Goal: Task Accomplishment & Management: Manage account settings

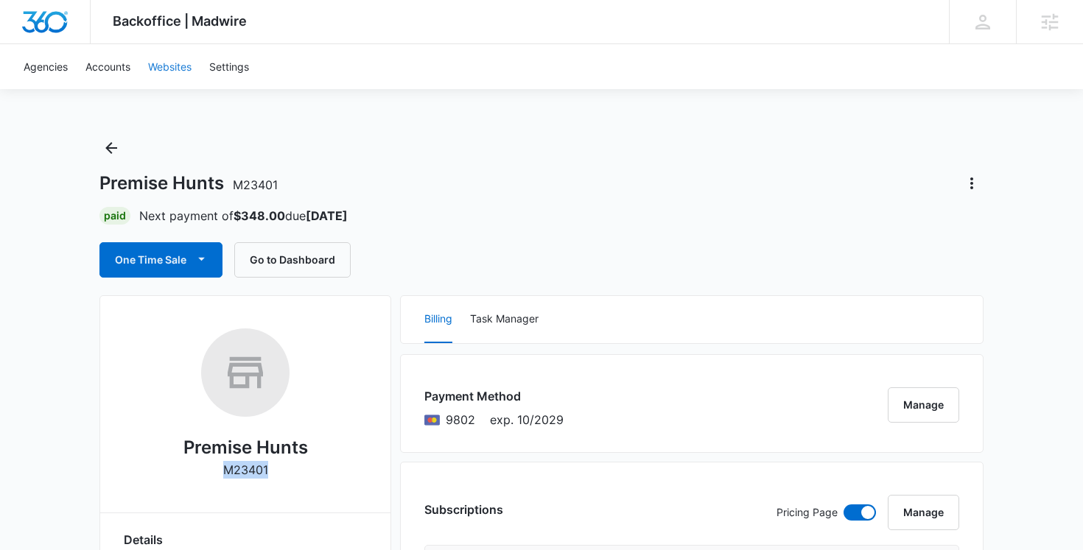
click at [179, 66] on link "Websites" at bounding box center [169, 66] width 61 height 45
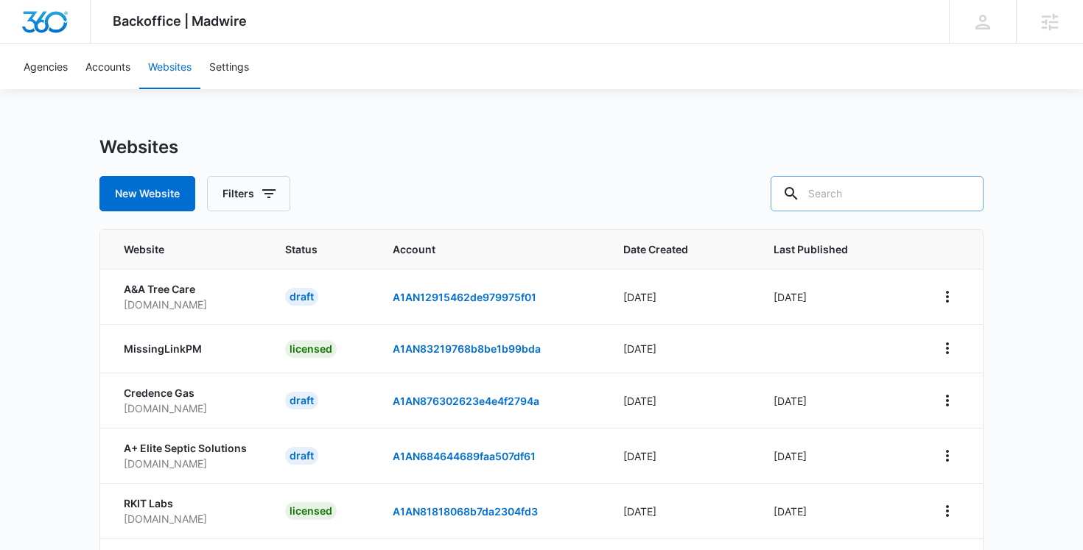
click at [885, 186] on input "text" at bounding box center [877, 193] width 213 height 35
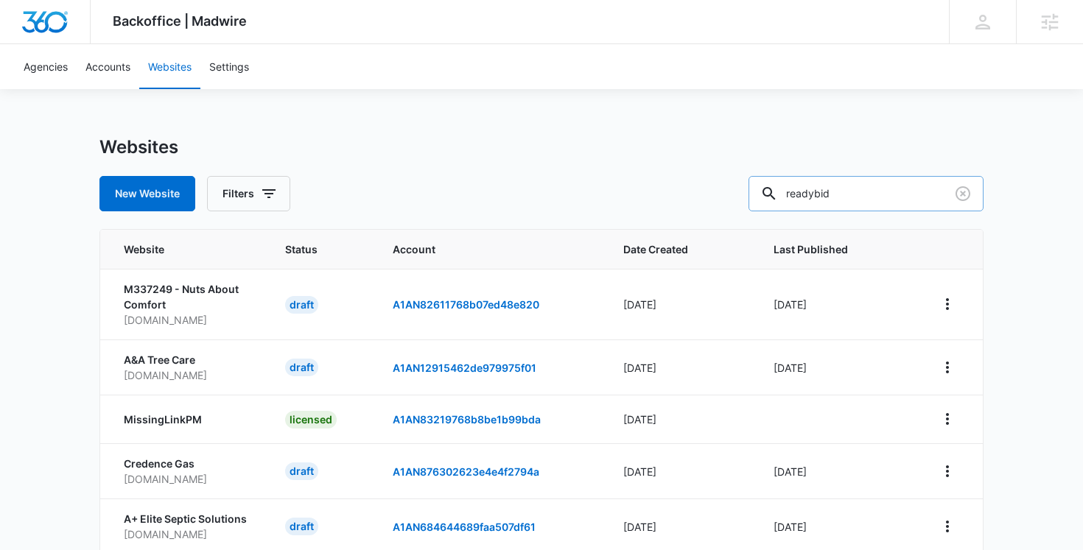
type input "readybid"
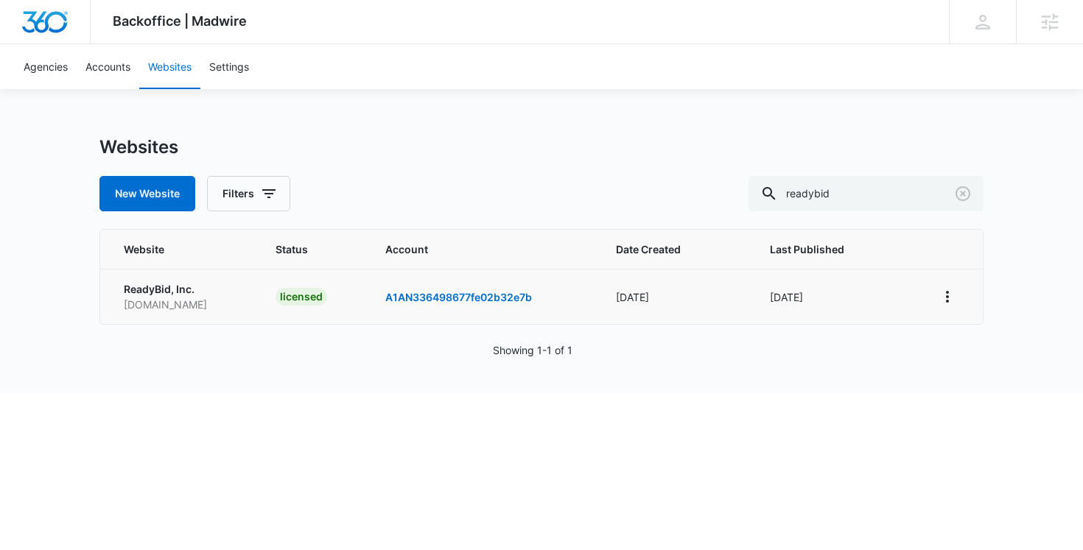
click at [927, 305] on td at bounding box center [950, 296] width 65 height 55
click at [944, 298] on icon "View More" at bounding box center [948, 297] width 18 height 18
click at [961, 366] on link "Edit Website" at bounding box center [984, 360] width 60 height 13
click at [876, 194] on input "readybid" at bounding box center [866, 193] width 235 height 35
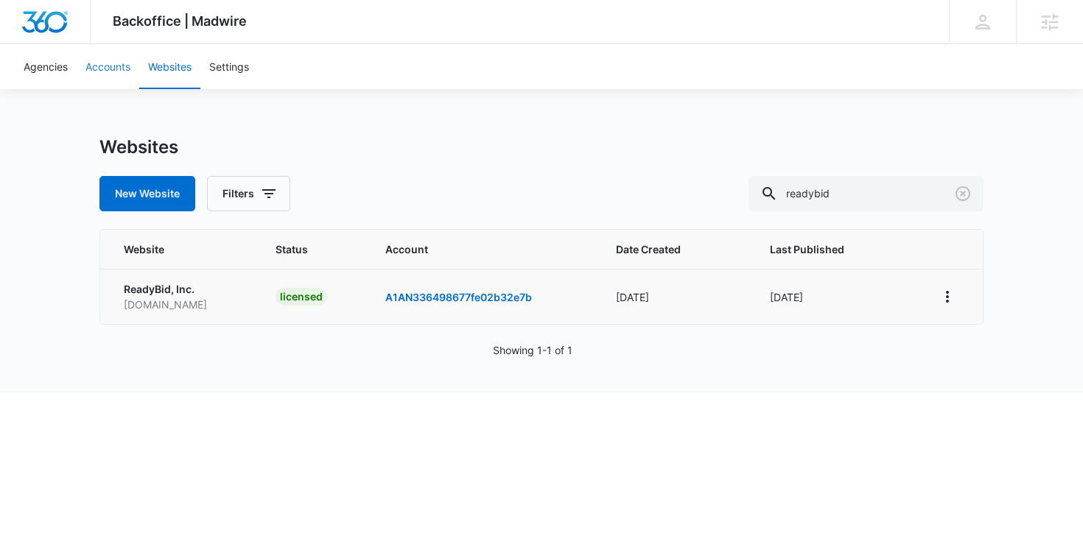
click at [113, 67] on link "Accounts" at bounding box center [108, 66] width 63 height 45
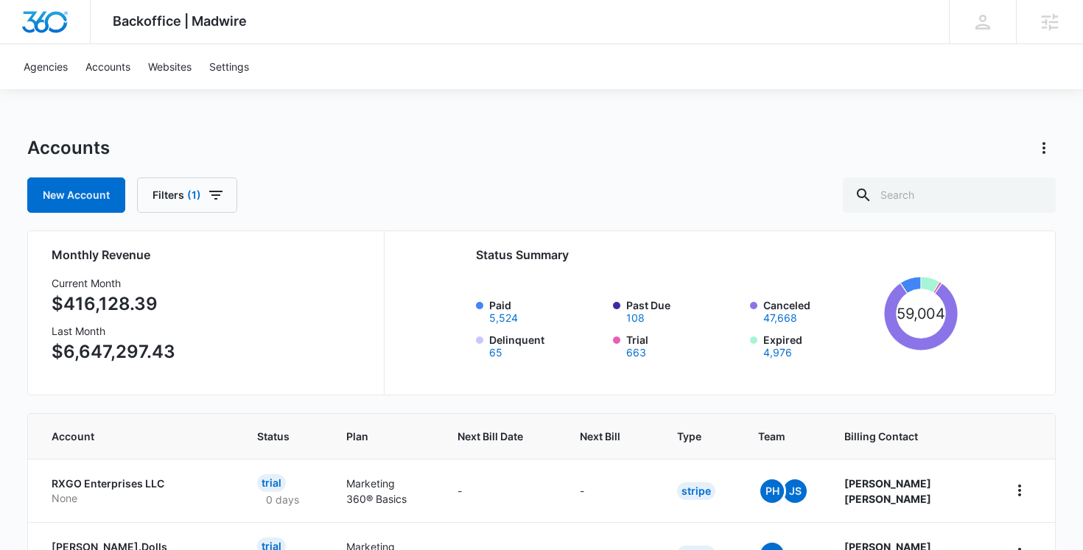
click at [519, 197] on div "New Account Filters (1)" at bounding box center [541, 195] width 1029 height 35
click at [872, 198] on icon at bounding box center [864, 195] width 18 height 18
click at [941, 192] on input "text" at bounding box center [949, 195] width 213 height 35
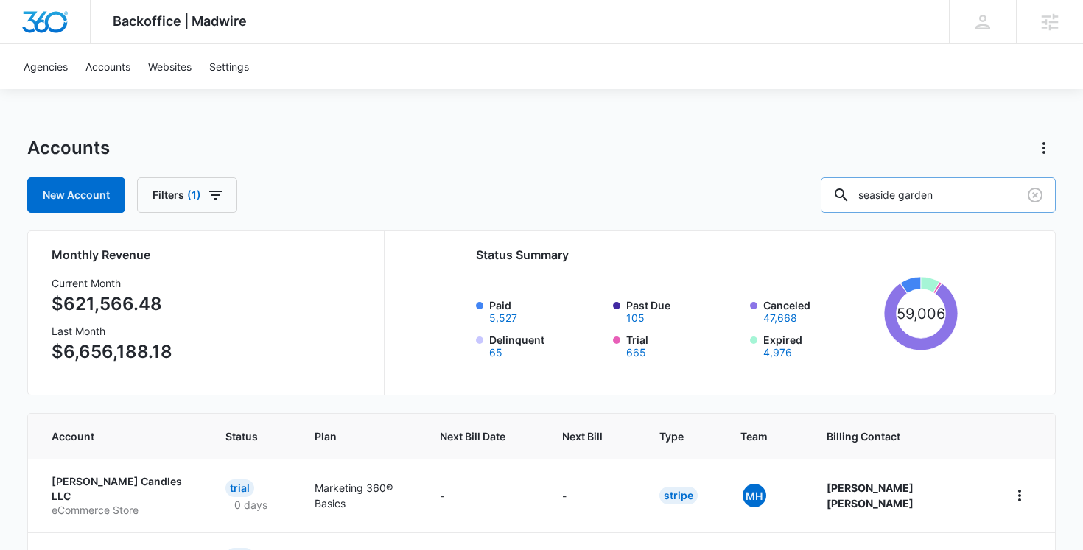
type input "seaside garden"
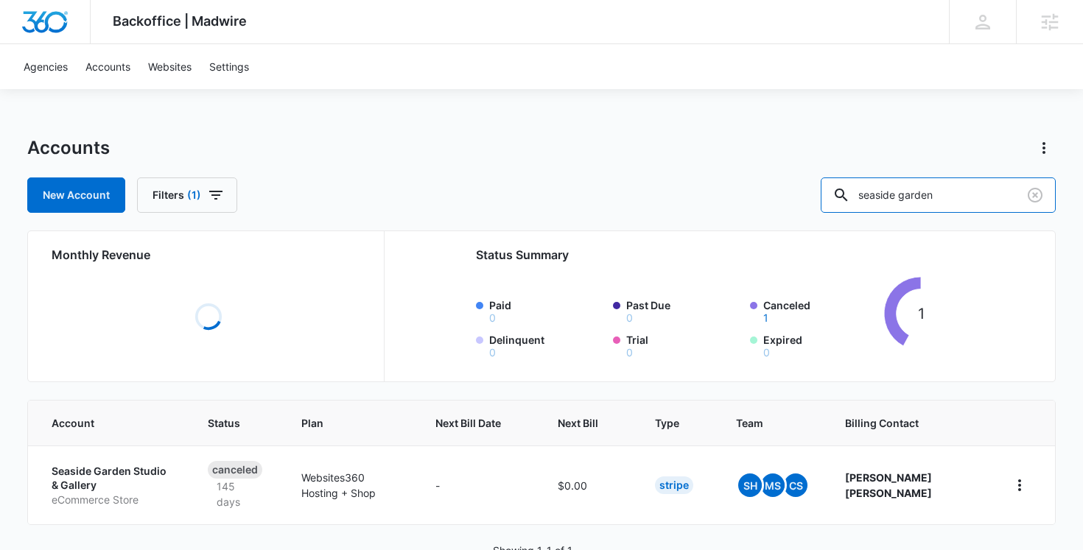
scroll to position [57, 0]
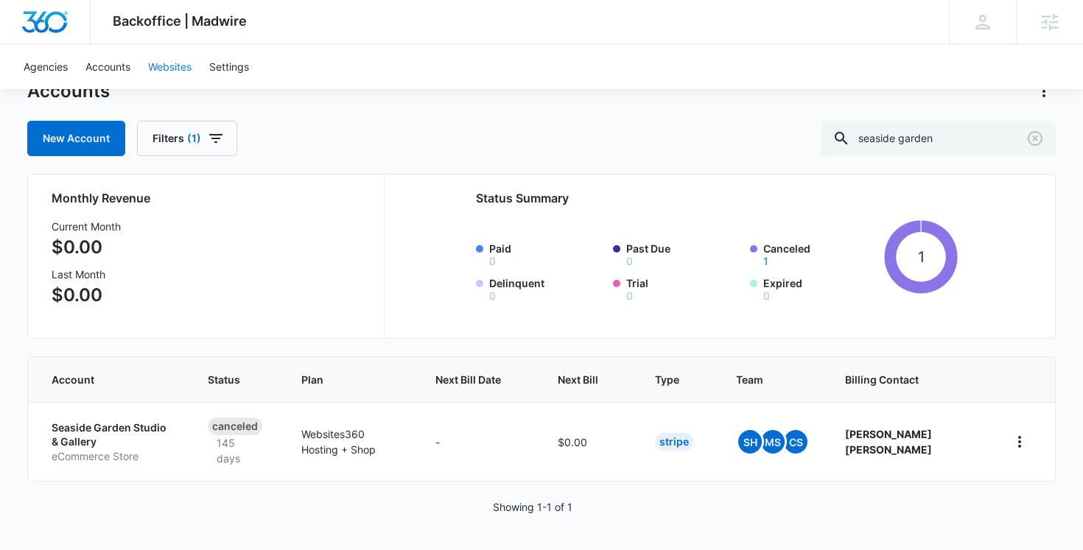
click at [176, 63] on link "Websites" at bounding box center [169, 66] width 61 height 45
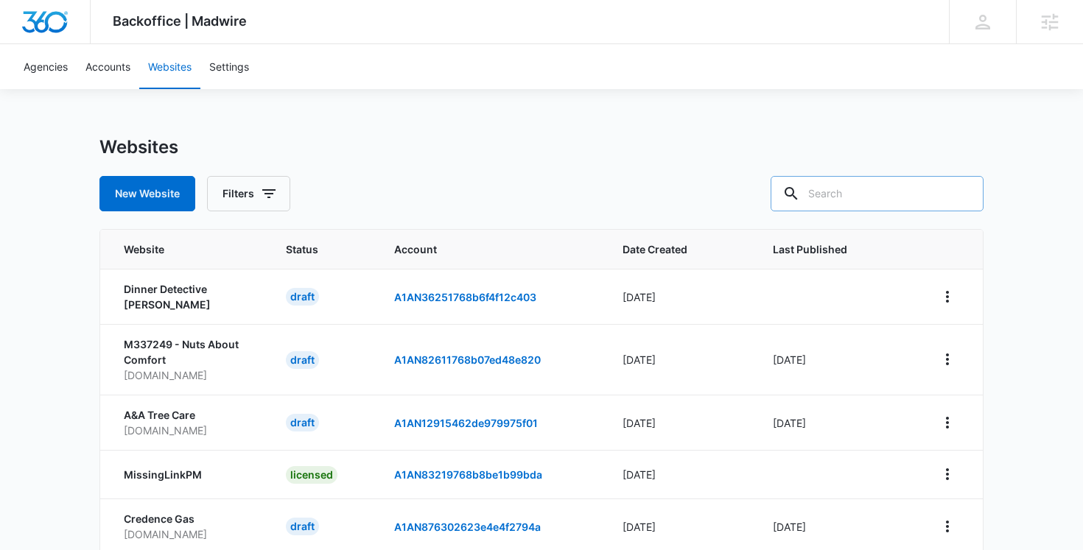
click at [955, 209] on div at bounding box center [963, 193] width 24 height 35
click at [954, 189] on div at bounding box center [963, 193] width 24 height 35
click at [874, 199] on input "text" at bounding box center [877, 193] width 213 height 35
type input "seaside garden"
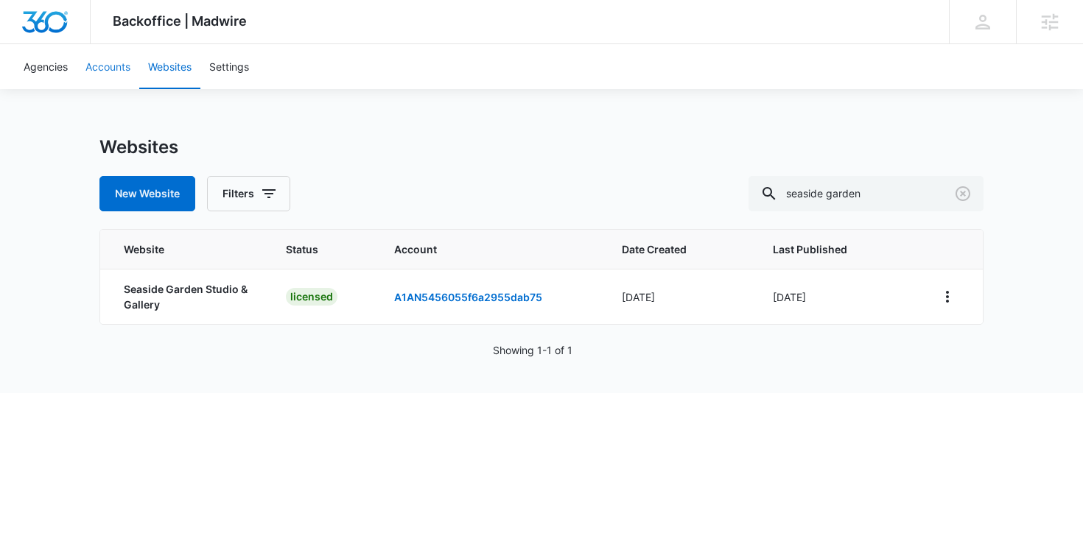
click at [121, 62] on link "Accounts" at bounding box center [108, 66] width 63 height 45
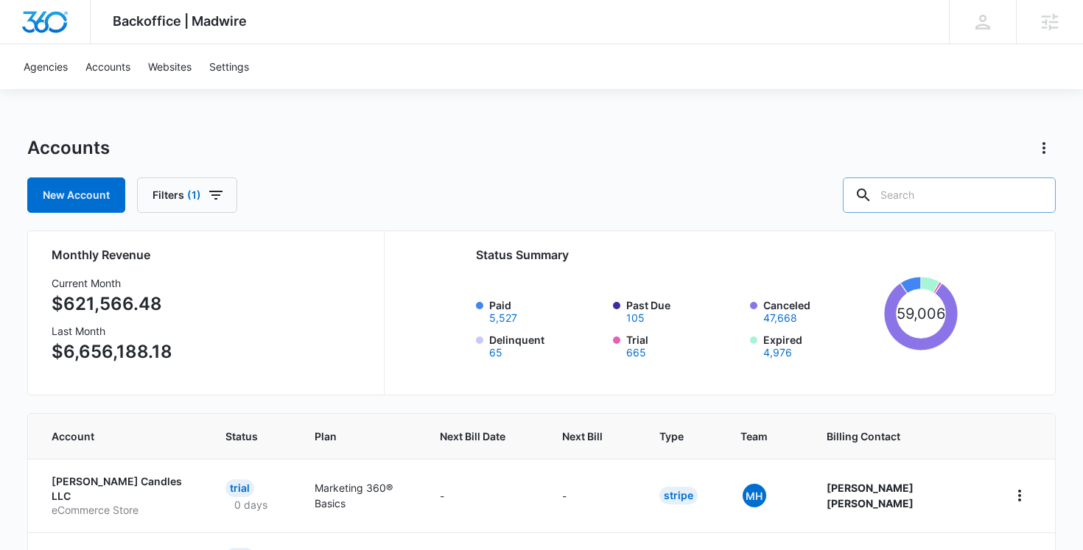
click at [967, 197] on input "text" at bounding box center [949, 195] width 213 height 35
type input "seaside garden"
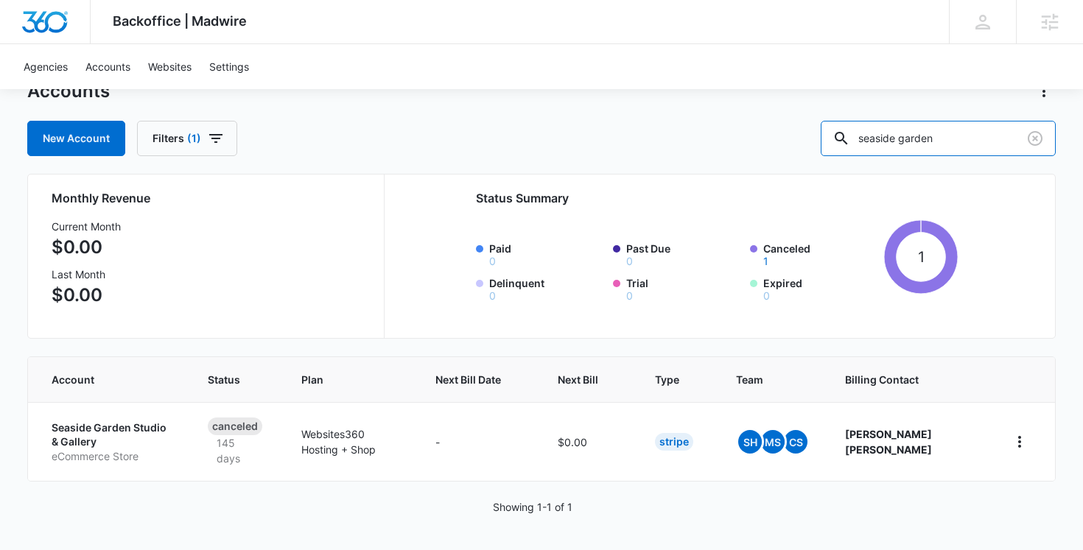
scroll to position [55, 0]
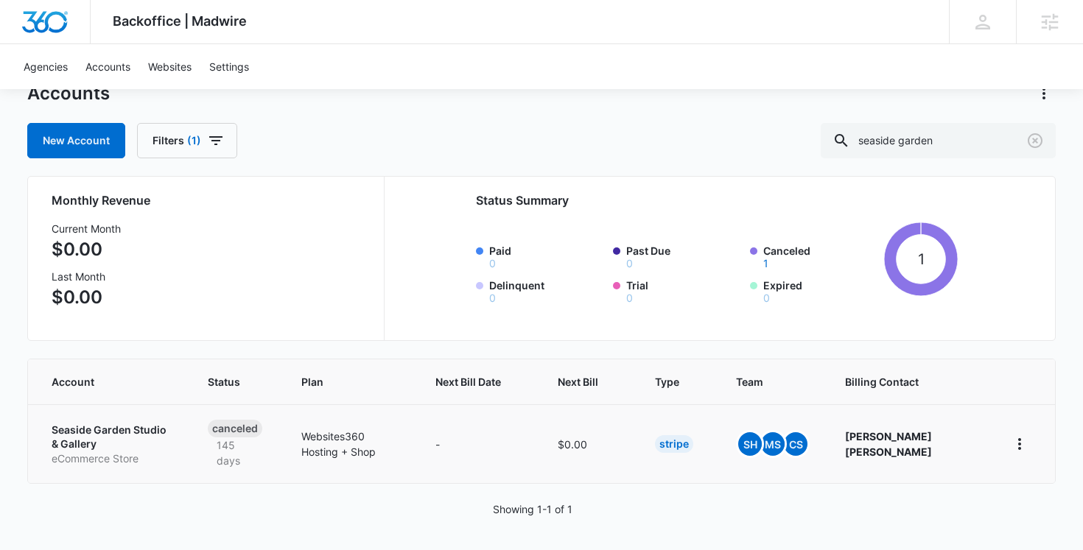
click at [131, 469] on td "Seaside Garden Studio & Gallery eCommerce Store" at bounding box center [109, 443] width 162 height 79
click at [119, 445] on p "Seaside Garden Studio & Gallery" at bounding box center [112, 437] width 121 height 29
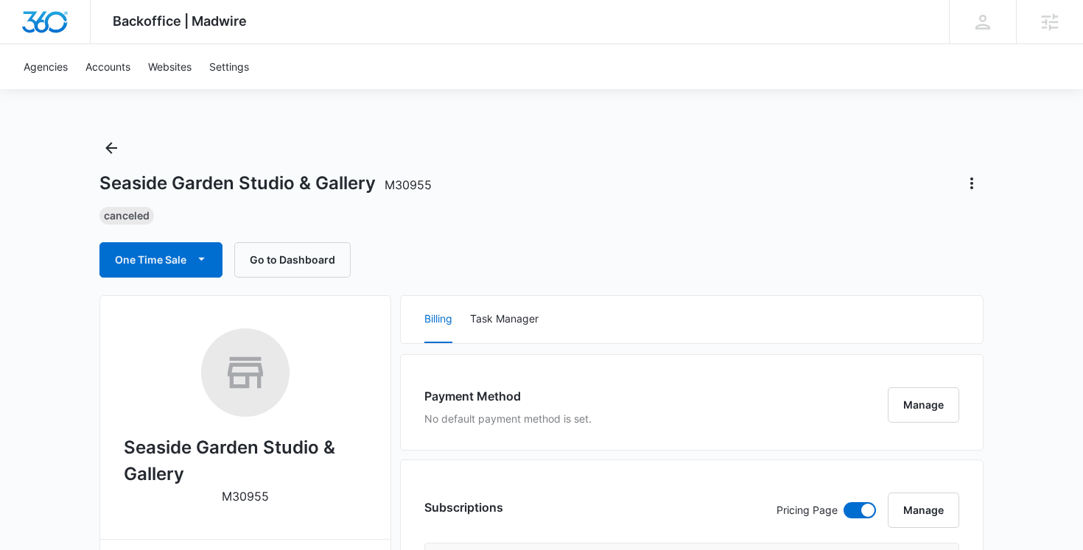
click at [511, 240] on div "Seaside Garden Studio & Gallery M30955 Canceled One Time Sale Go to Dashboard" at bounding box center [541, 206] width 884 height 141
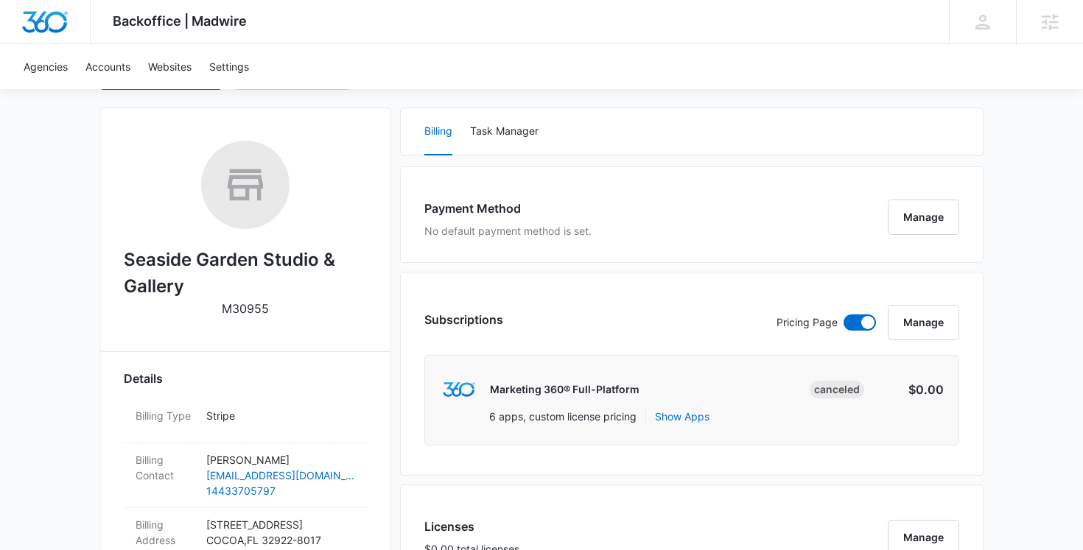
scroll to position [183, 0]
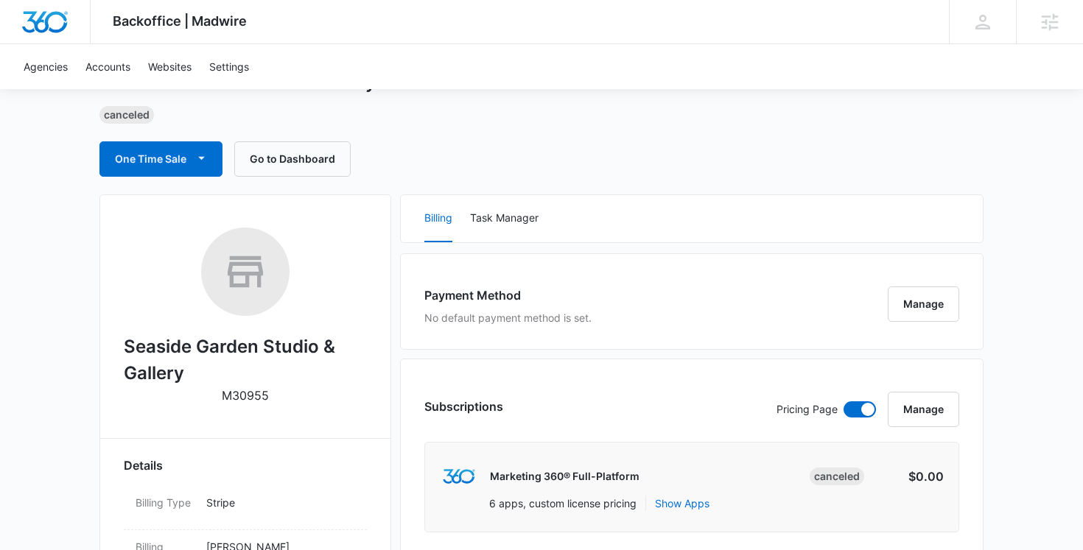
click at [681, 133] on div "Seaside Garden Studio & Gallery M30955 Canceled One Time Sale Go to Dashboard" at bounding box center [541, 105] width 884 height 141
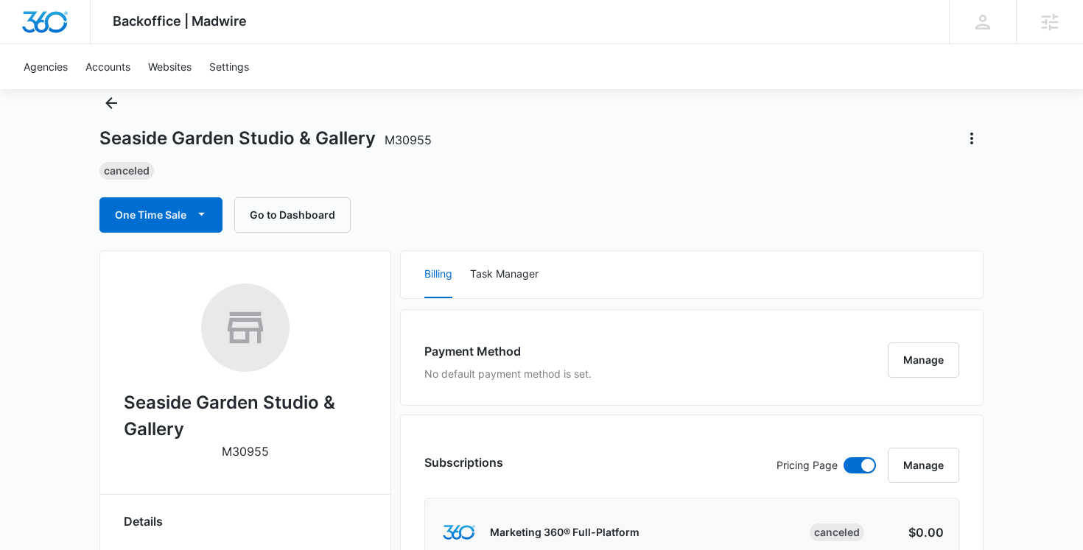
scroll to position [43, 0]
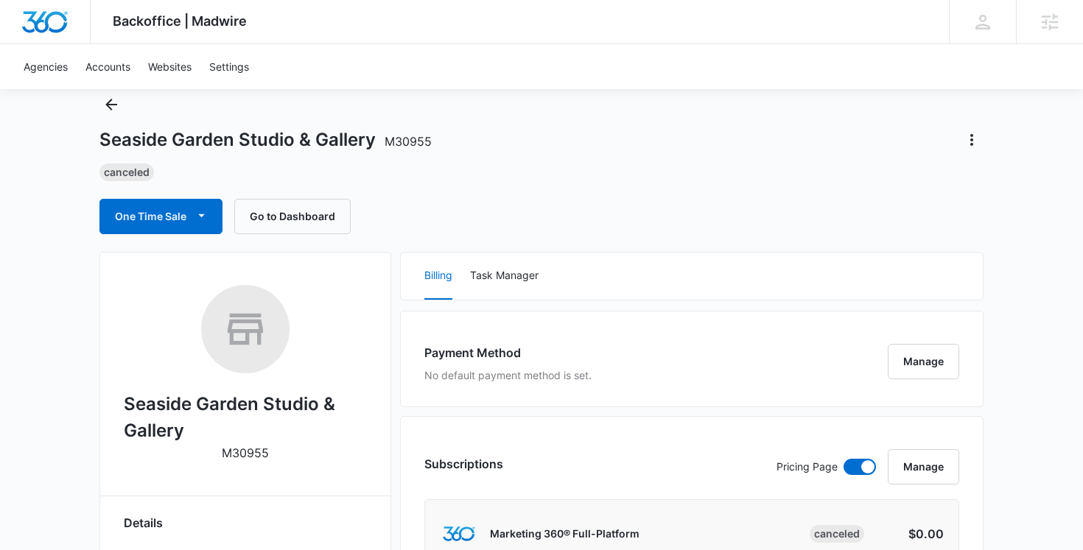
click at [591, 192] on div "Seaside Garden Studio & Gallery M30955 Canceled One Time Sale Go to Dashboard" at bounding box center [541, 163] width 884 height 141
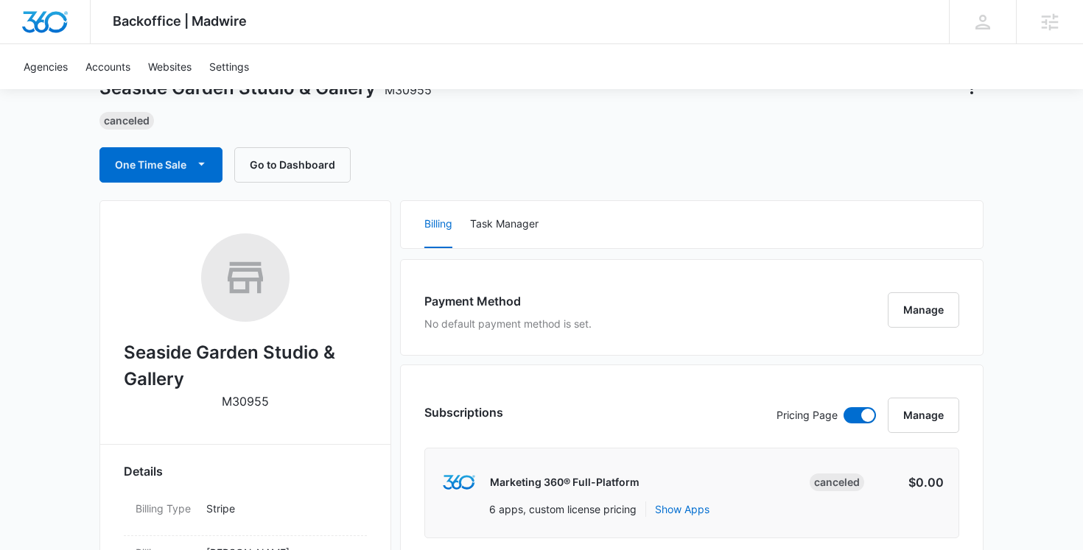
scroll to position [0, 0]
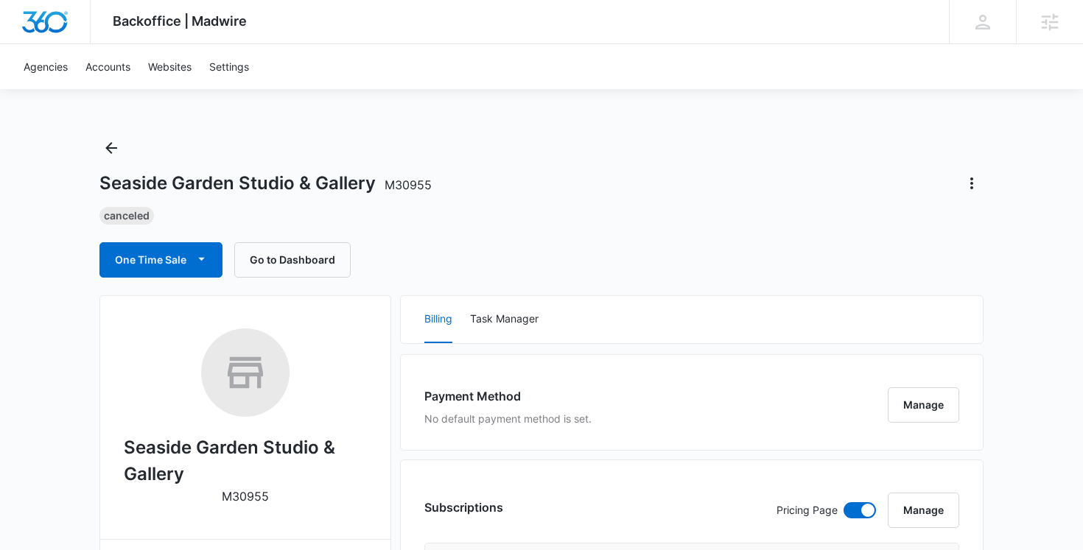
click at [459, 230] on div "Seaside Garden Studio & Gallery M30955 Canceled One Time Sale Go to Dashboard" at bounding box center [541, 206] width 884 height 141
click at [472, 240] on div "Seaside Garden Studio & Gallery M30955 Canceled One Time Sale Go to Dashboard" at bounding box center [541, 206] width 884 height 141
click at [437, 240] on div "Seaside Garden Studio & Gallery M30955 Canceled One Time Sale Go to Dashboard" at bounding box center [541, 206] width 884 height 141
click at [407, 268] on div "One Time Sale Go to Dashboard" at bounding box center [541, 259] width 884 height 35
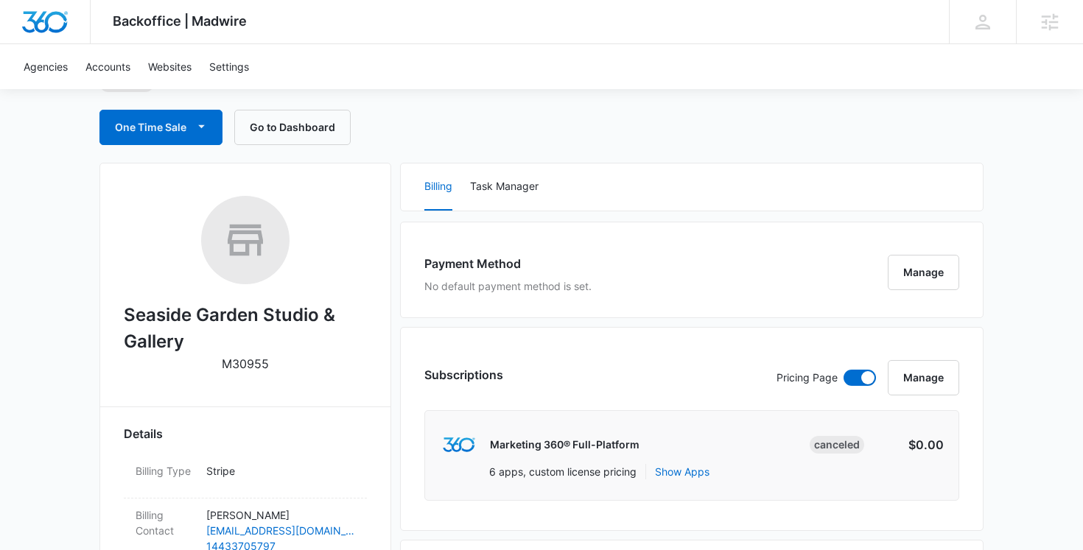
scroll to position [144, 0]
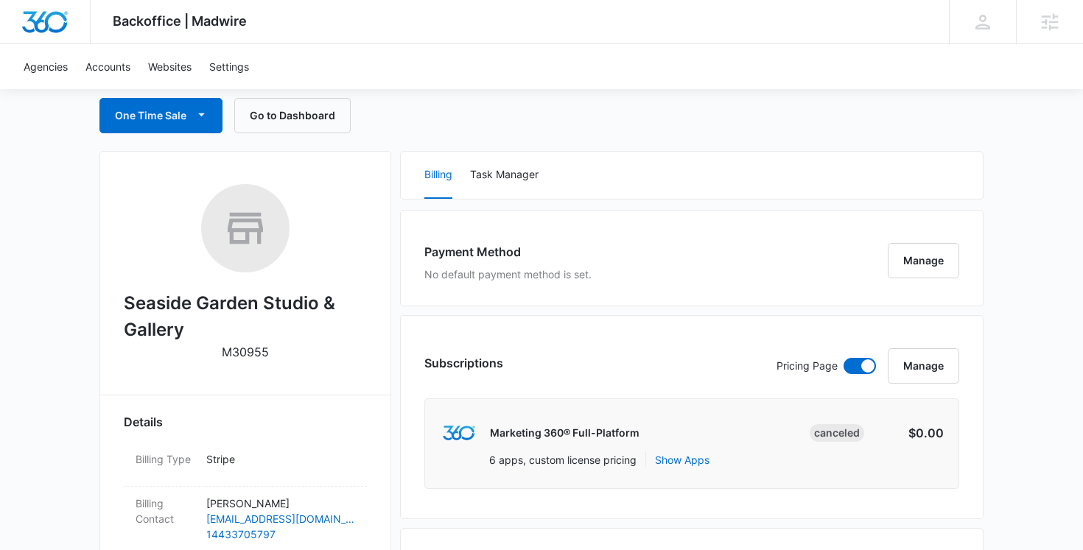
click at [908, 288] on div "Payment Method No default payment method is set. Manage" at bounding box center [691, 258] width 583 height 97
click at [919, 273] on button "Manage" at bounding box center [923, 260] width 71 height 35
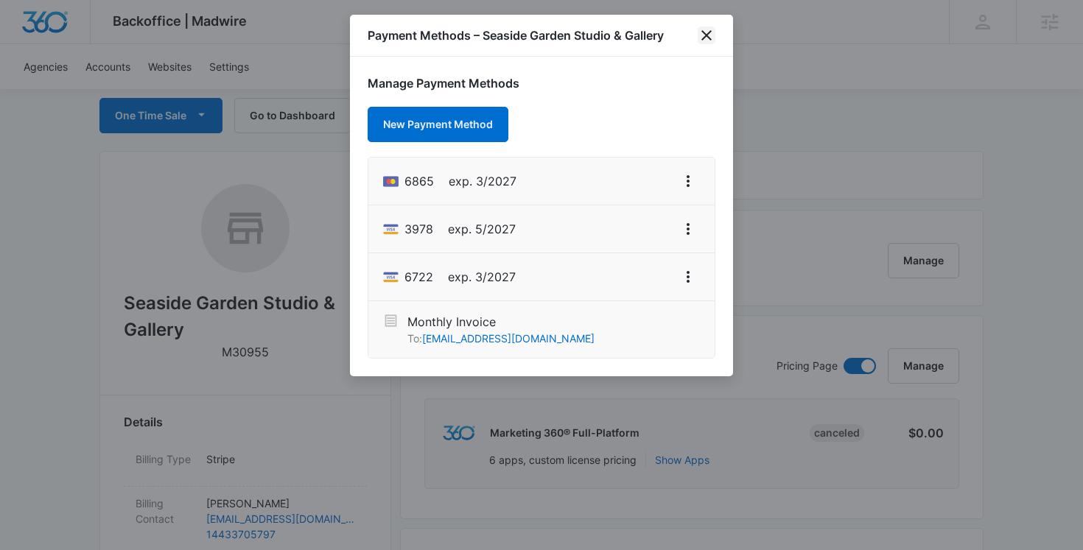
click at [705, 38] on icon "close" at bounding box center [707, 36] width 18 height 18
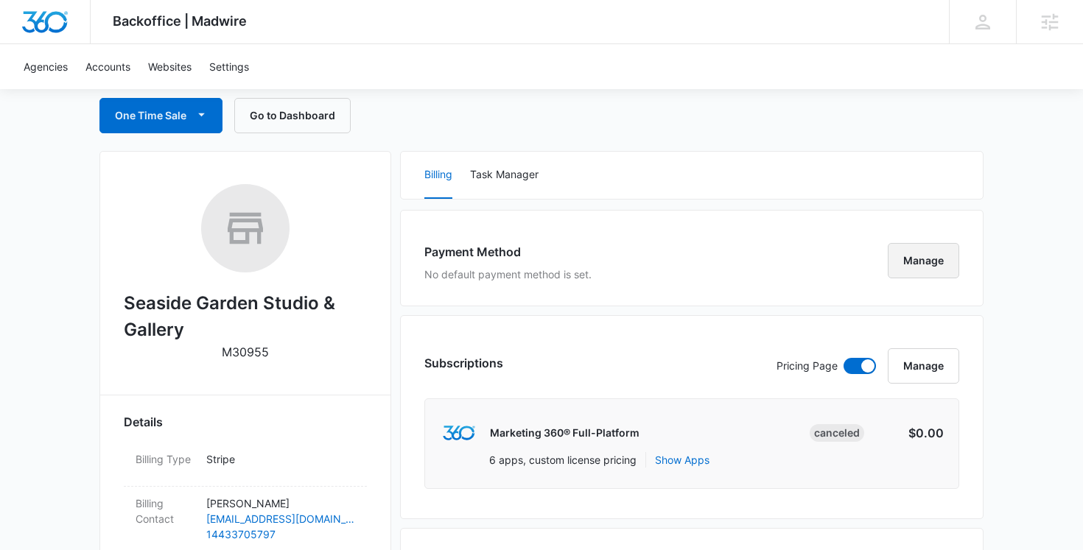
scroll to position [0, 0]
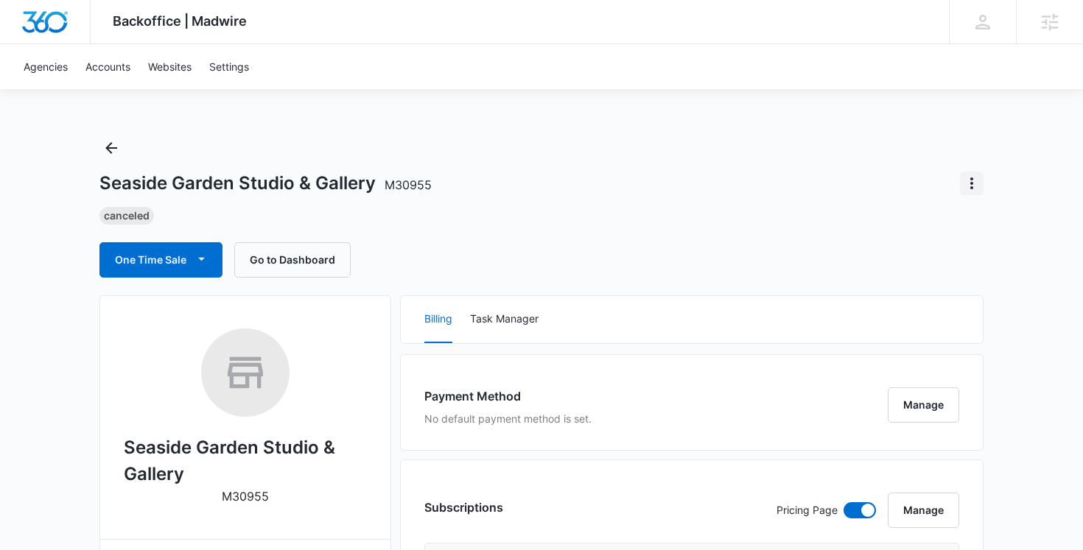
click at [974, 181] on icon "Actions" at bounding box center [972, 184] width 18 height 18
click at [938, 225] on div "Update Status" at bounding box center [911, 225] width 72 height 10
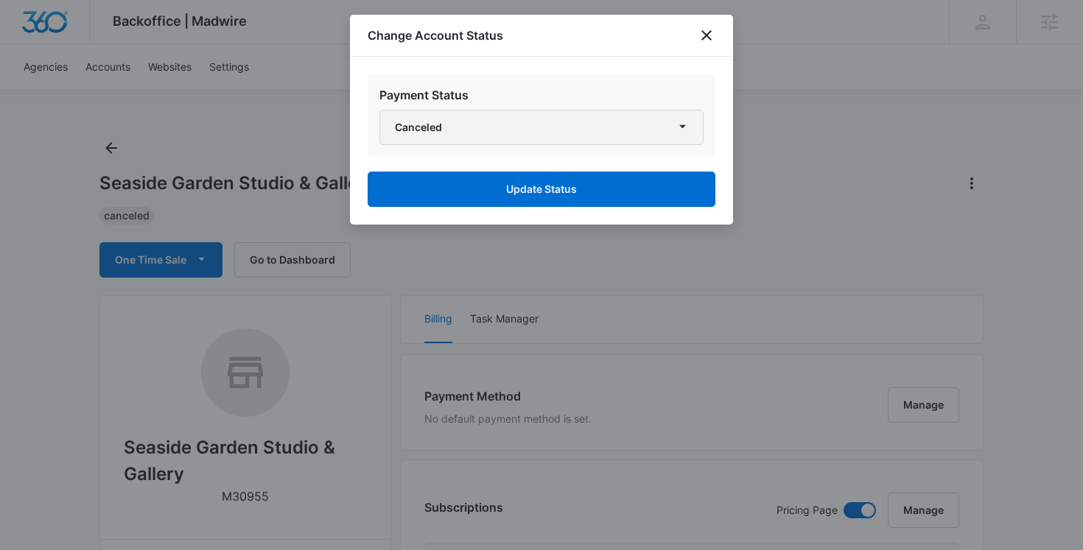
click at [562, 138] on button "Canceled" at bounding box center [541, 127] width 324 height 35
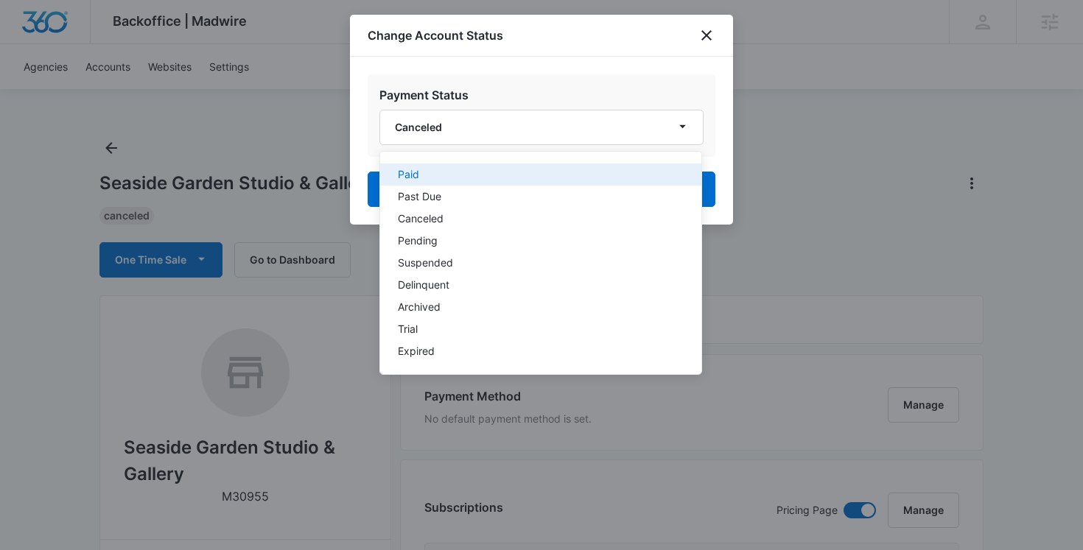
click at [518, 175] on div "Paid" at bounding box center [532, 174] width 268 height 10
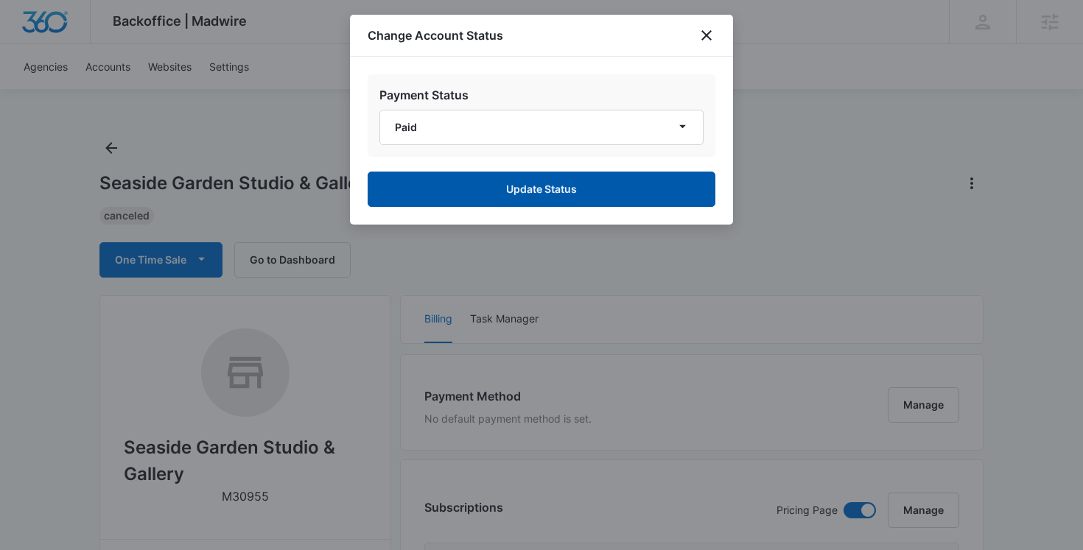
click at [592, 185] on button "Update Status" at bounding box center [542, 189] width 348 height 35
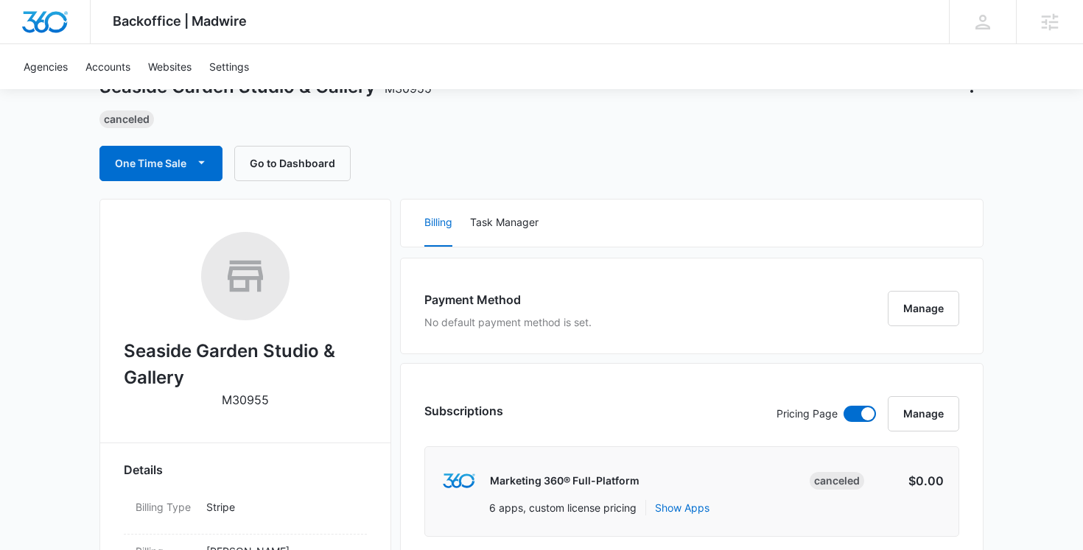
scroll to position [71, 0]
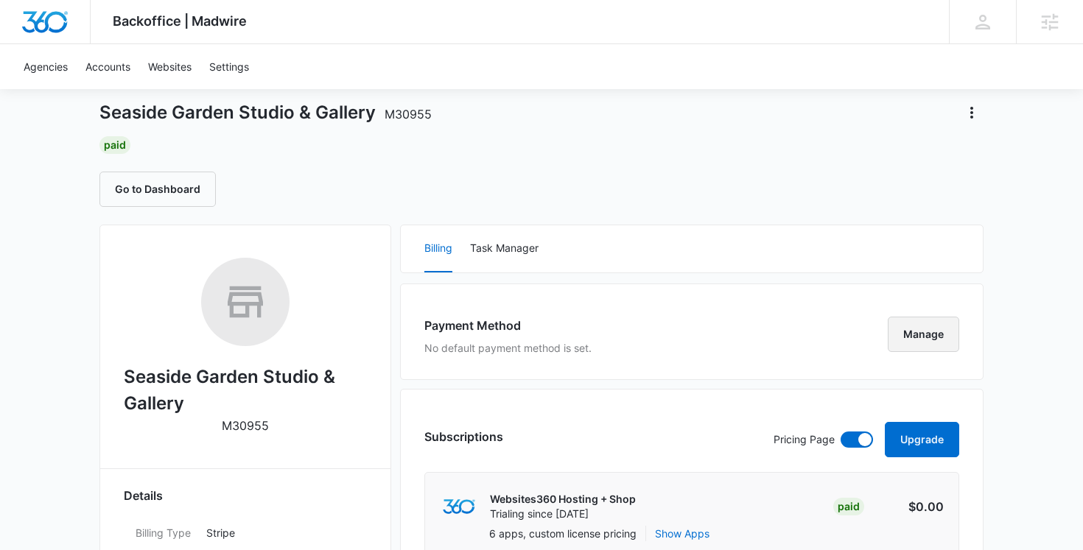
click at [926, 332] on button "Manage" at bounding box center [923, 334] width 71 height 35
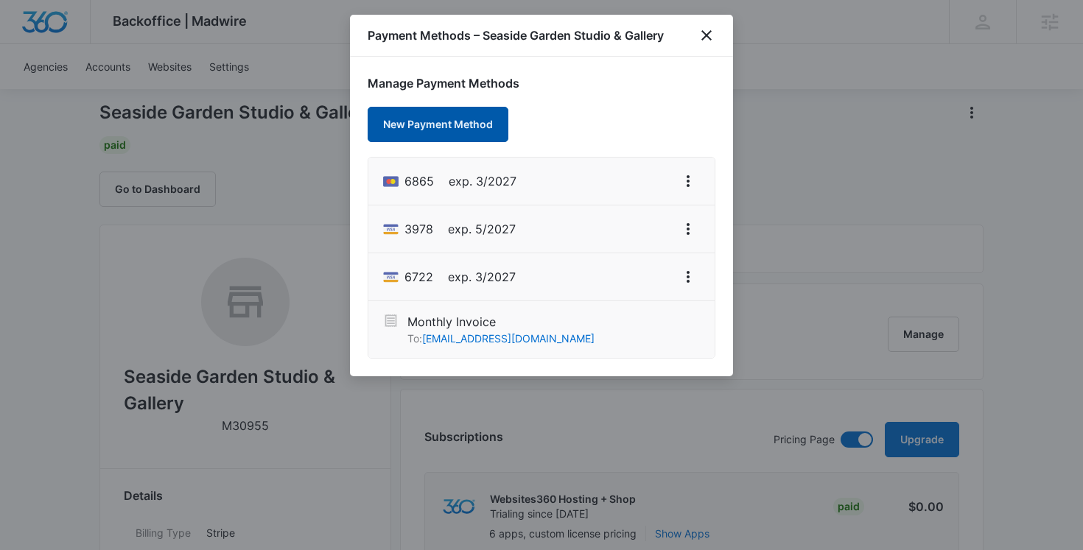
click at [480, 125] on button "New Payment Method" at bounding box center [438, 124] width 141 height 35
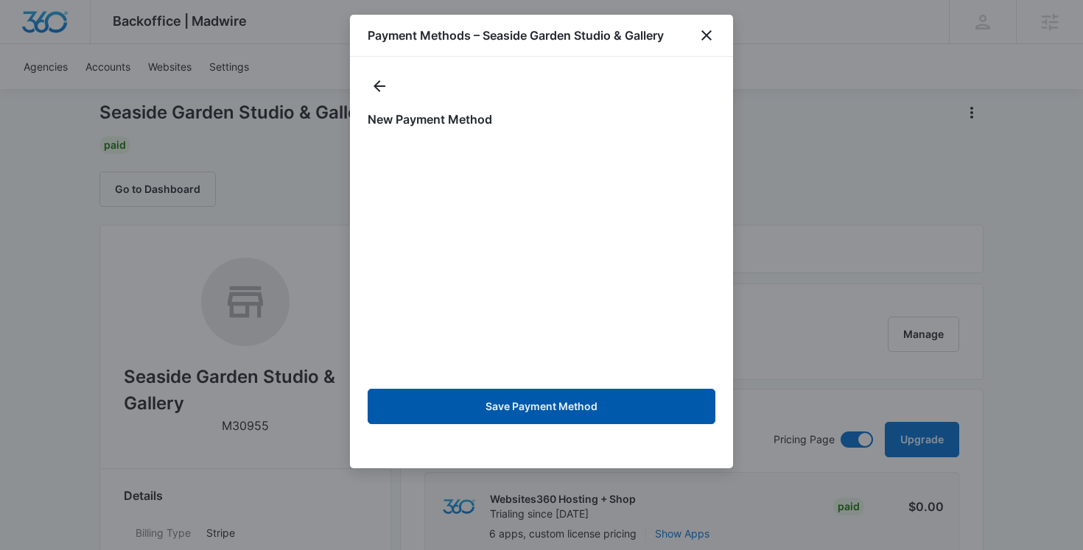
click at [550, 407] on button "Save Payment Method" at bounding box center [542, 406] width 348 height 35
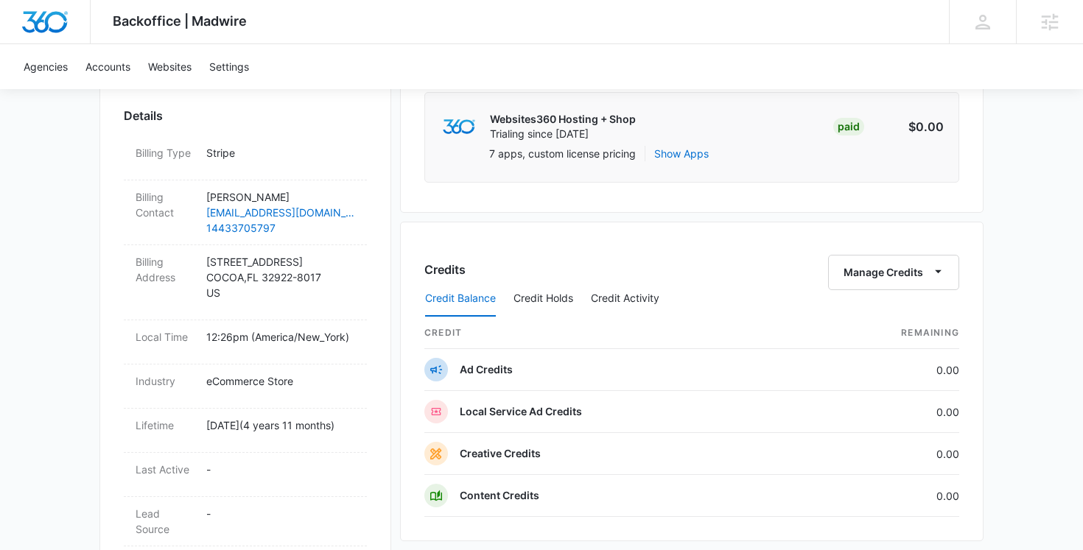
scroll to position [246, 0]
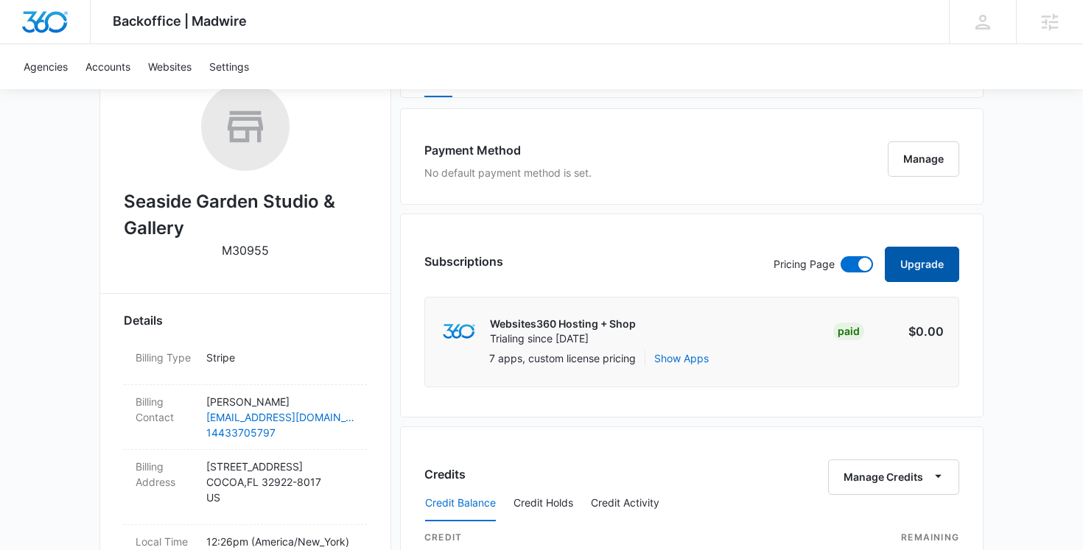
click at [914, 253] on button "Upgrade" at bounding box center [922, 264] width 74 height 35
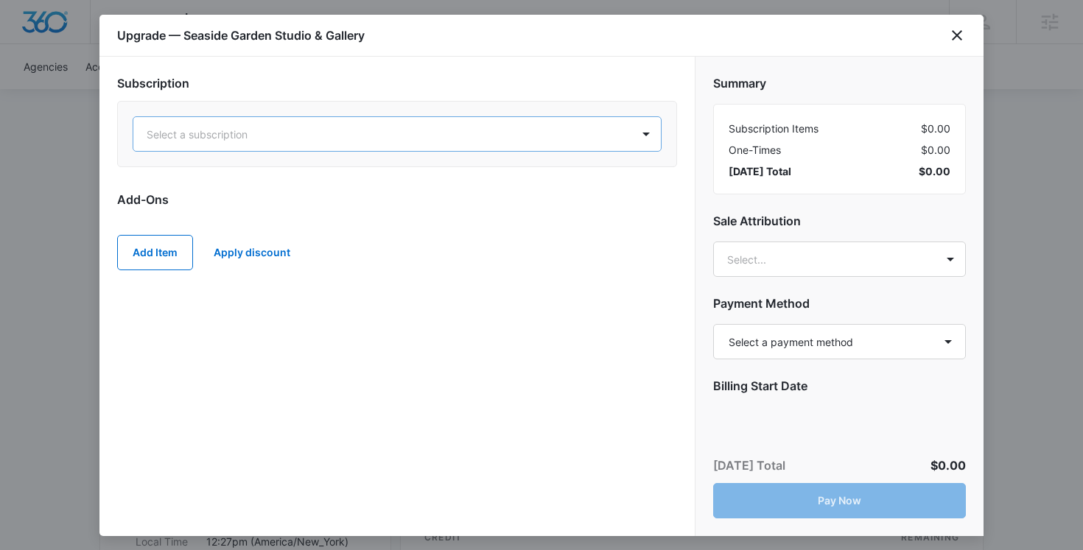
click at [303, 131] on div at bounding box center [380, 134] width 466 height 18
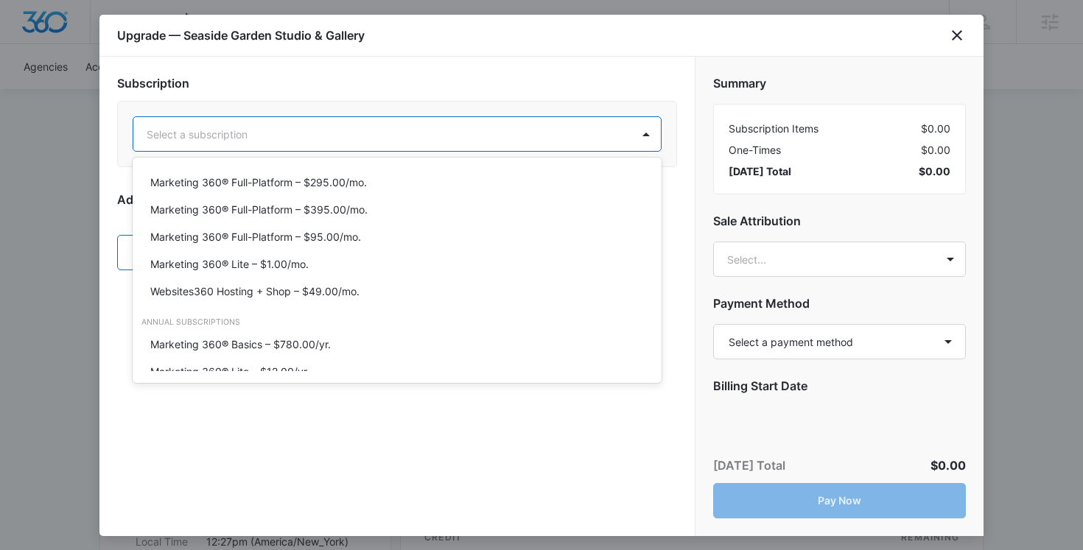
scroll to position [133, 0]
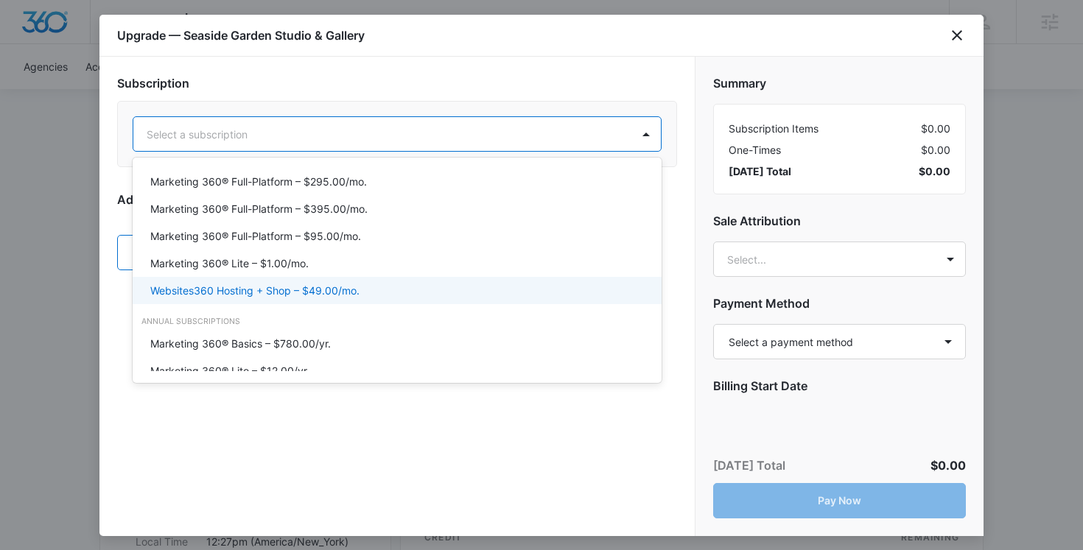
click at [305, 298] on div "Websites360 Hosting + Shop – $49.00/mo." at bounding box center [397, 290] width 529 height 27
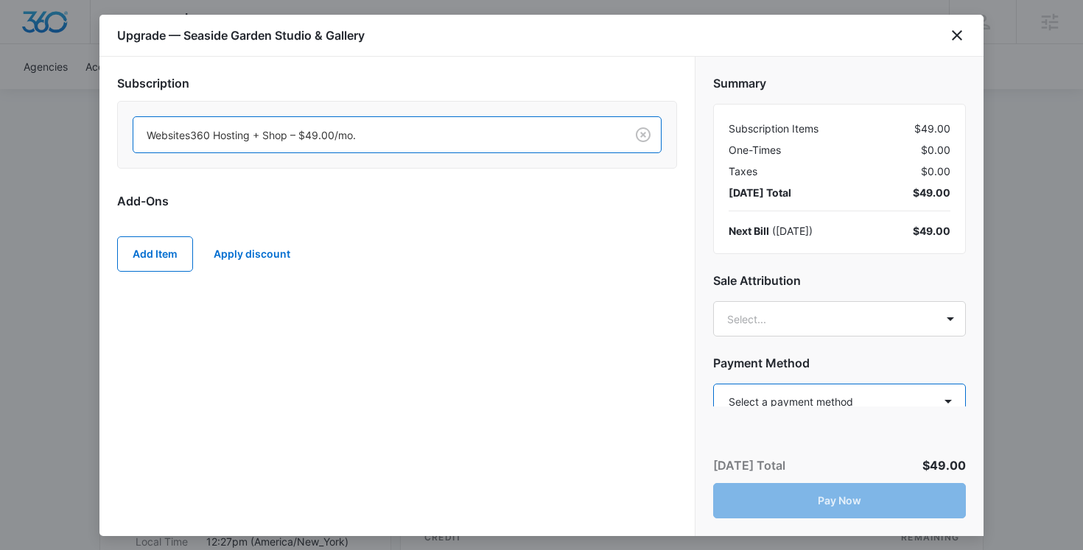
click at [838, 391] on select "Select a payment method Visa ending in 3043 Mastercard ending in 6865 Visa endi…" at bounding box center [839, 401] width 253 height 35
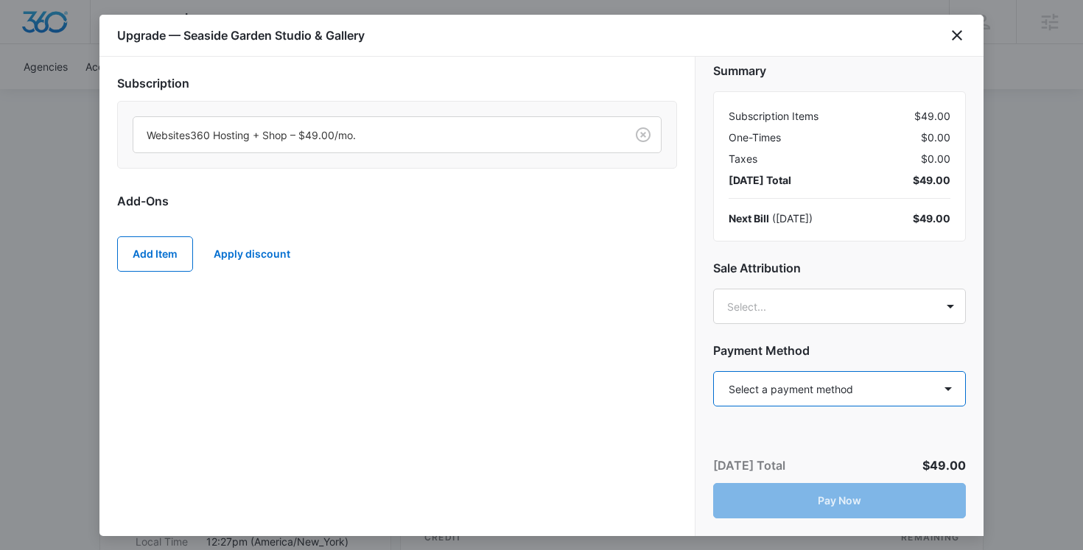
select select "pm_1S3fzpA4n8RTgNjUhkD233jz"
click at [713, 371] on select "Select a payment method Visa ending in 3043 Mastercard ending in 6865 Visa endi…" at bounding box center [839, 388] width 253 height 35
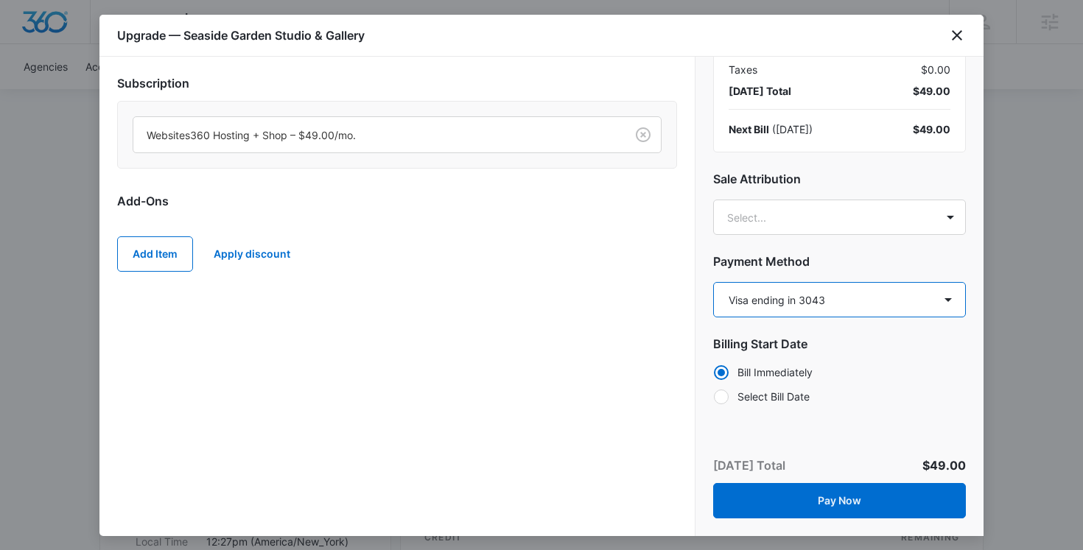
scroll to position [108, 0]
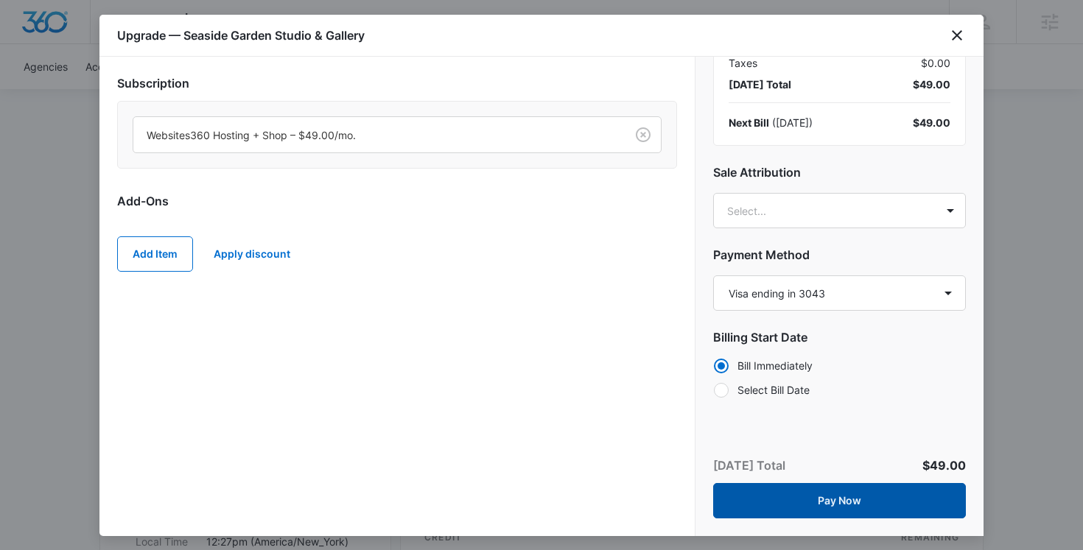
click at [879, 502] on button "Pay Now" at bounding box center [839, 500] width 253 height 35
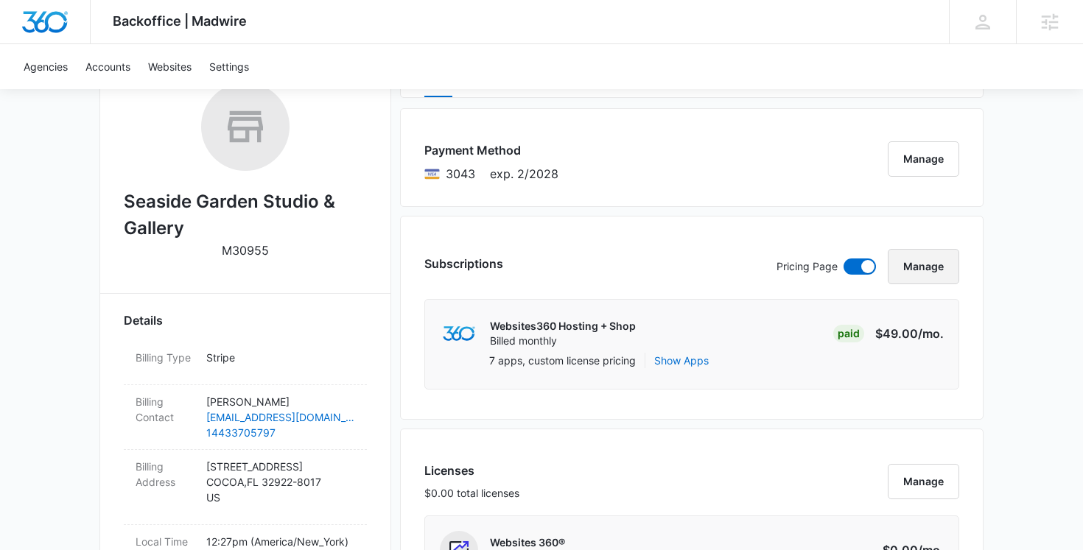
scroll to position [0, 0]
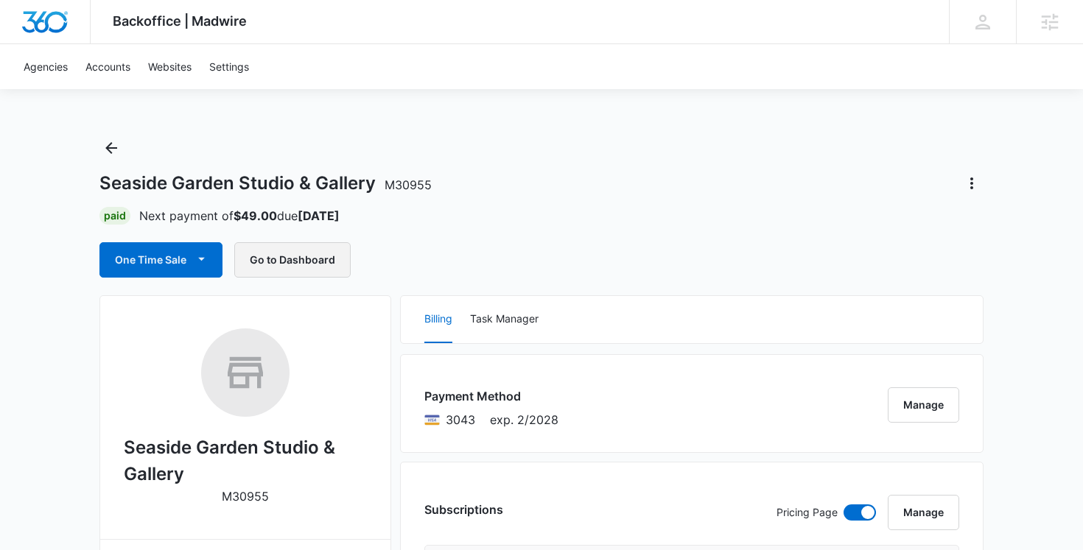
click at [318, 259] on button "Go to Dashboard" at bounding box center [292, 259] width 116 height 35
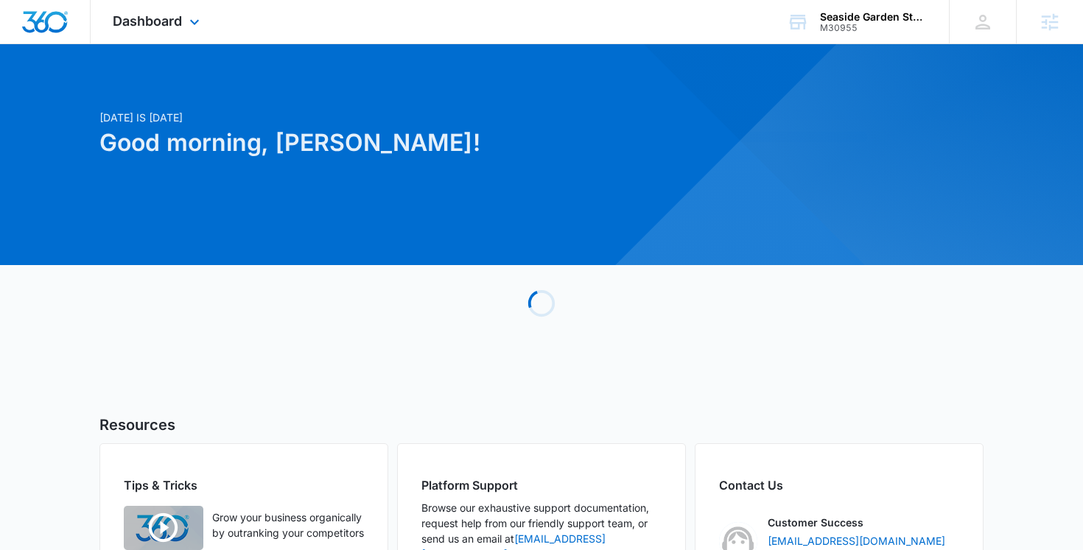
click at [160, 7] on div "Dashboard Apps Reputation Websites Forms Shop Payments Files Settings" at bounding box center [158, 21] width 135 height 43
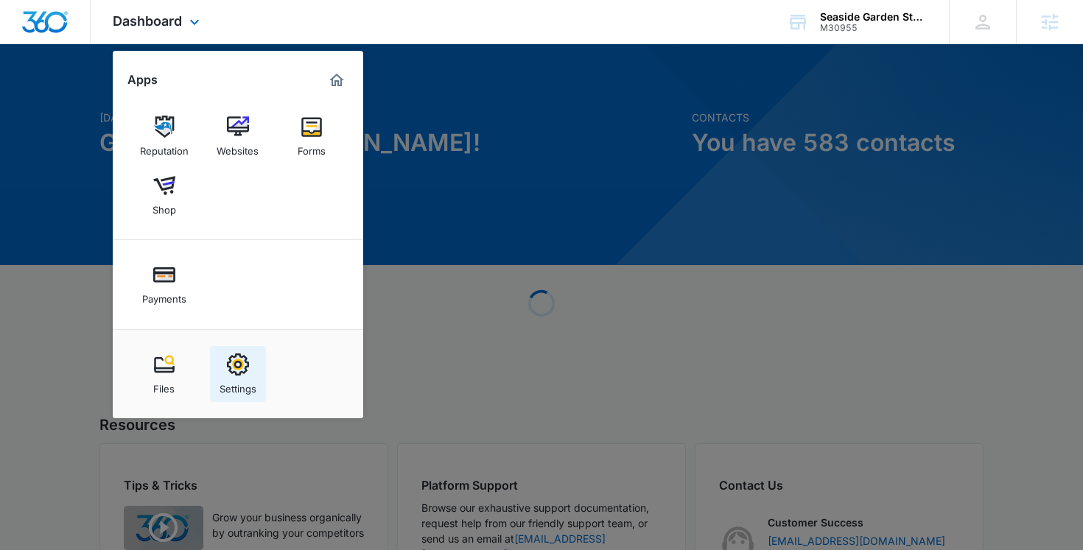
click at [262, 376] on link "Settings" at bounding box center [238, 374] width 56 height 56
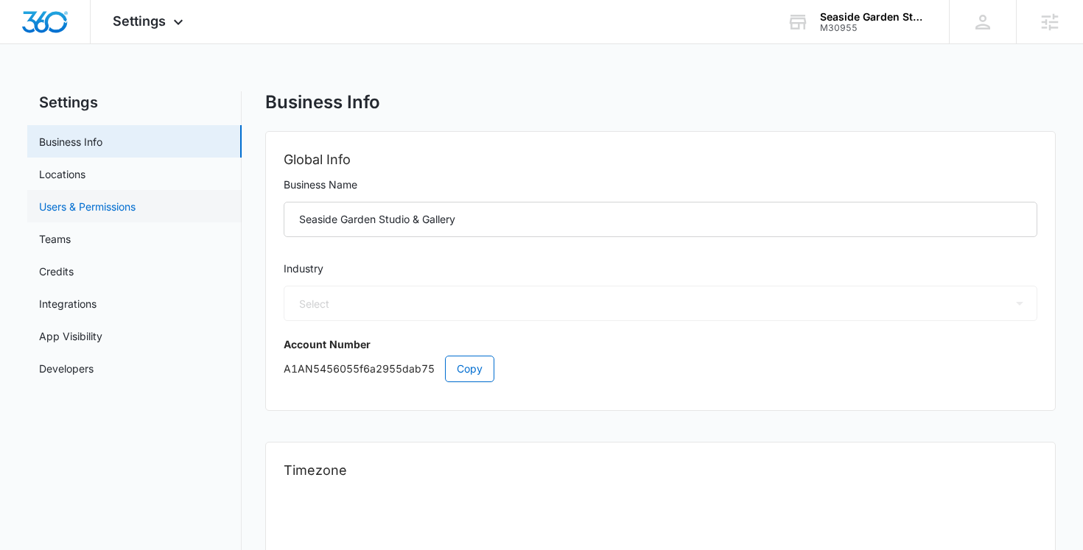
select select "45"
select select "US"
select select "America/New_York"
click at [169, 25] on icon at bounding box center [178, 26] width 18 height 18
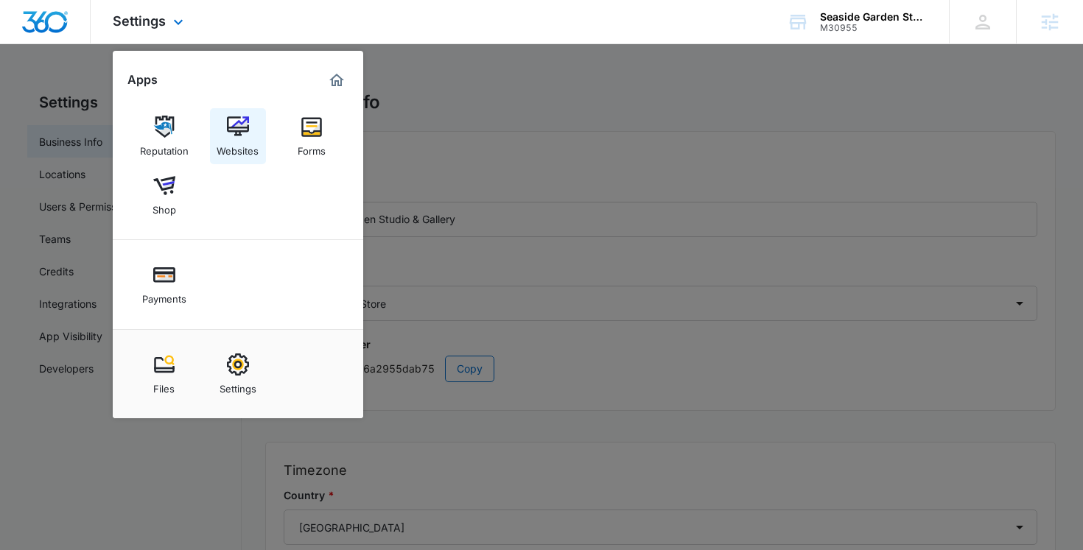
click at [250, 139] on div "Websites" at bounding box center [238, 147] width 42 height 19
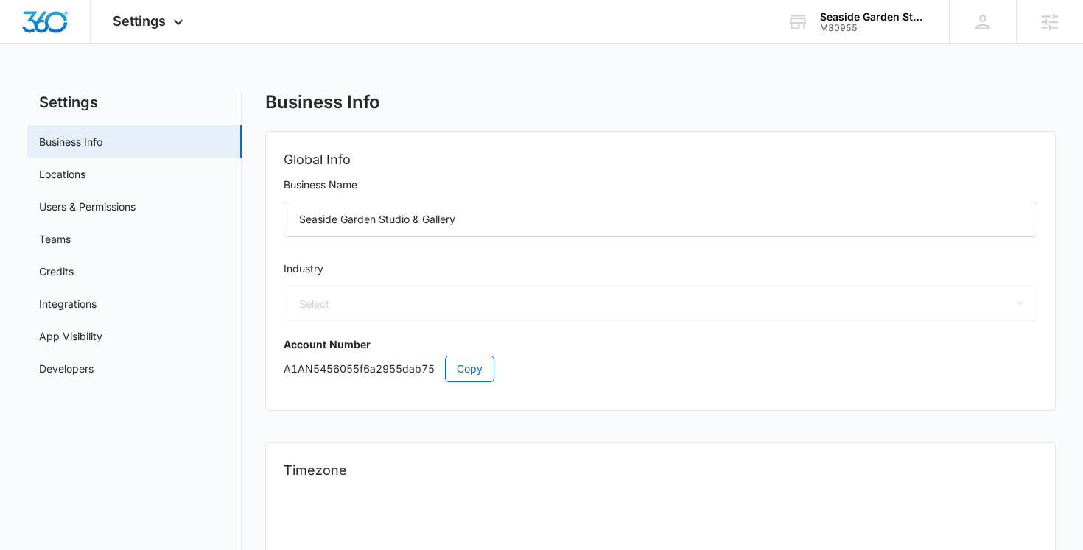
select select "45"
select select "US"
select select "America/New_York"
click at [125, 209] on link "Users & Permissions" at bounding box center [87, 206] width 97 height 15
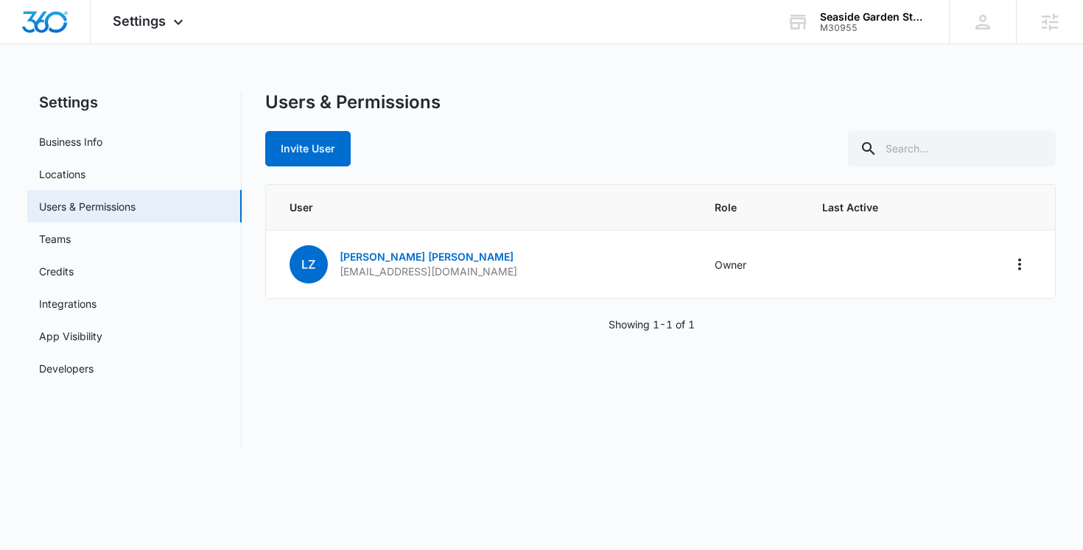
click at [491, 165] on div "Invite User" at bounding box center [660, 148] width 791 height 35
click at [497, 141] on div "Invite User" at bounding box center [660, 148] width 791 height 35
click at [477, 127] on div "Users & Permissions Invite User" at bounding box center [660, 128] width 791 height 75
drag, startPoint x: 460, startPoint y: 276, endPoint x: 335, endPoint y: 278, distance: 124.5
click at [335, 278] on td "LZ Linda Z Williams lindazartist@gmail.com" at bounding box center [481, 265] width 431 height 69
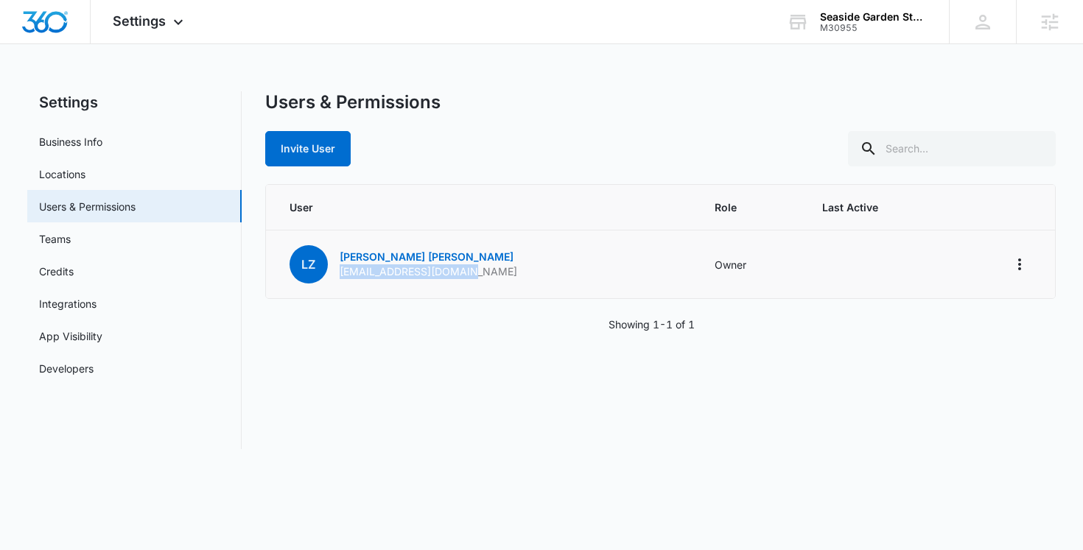
copy p "lindazartist@gmail.com"
click at [566, 131] on div "Invite User" at bounding box center [660, 148] width 791 height 35
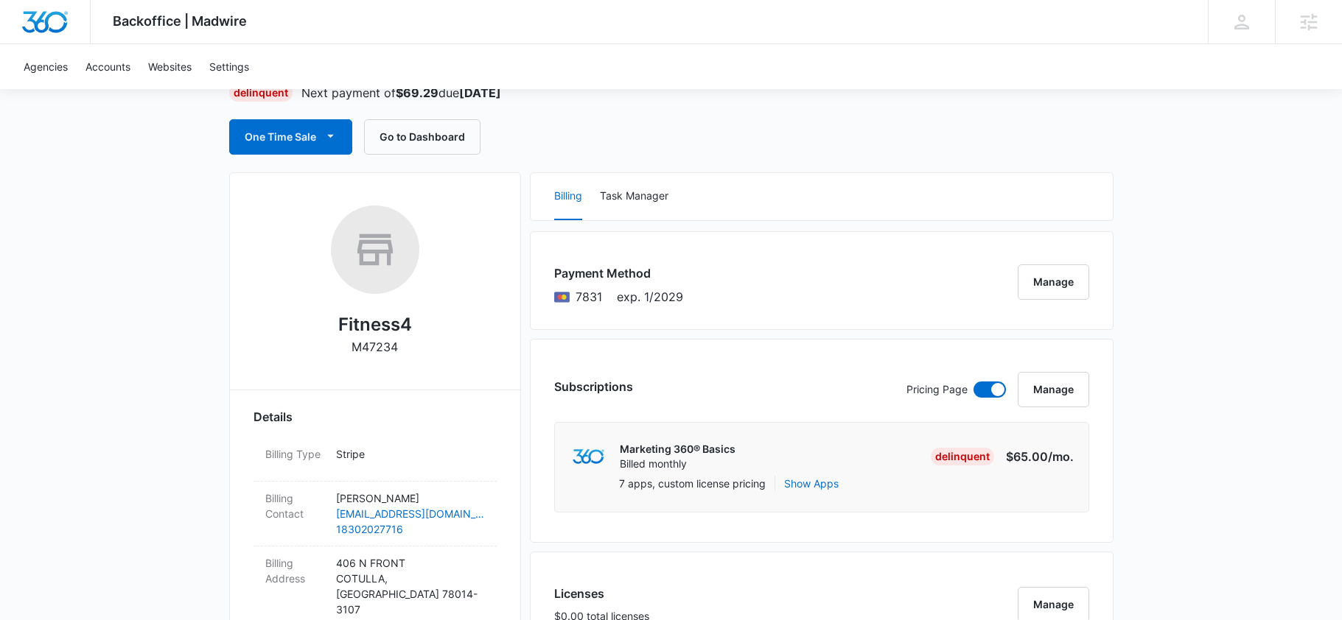
scroll to position [125, 0]
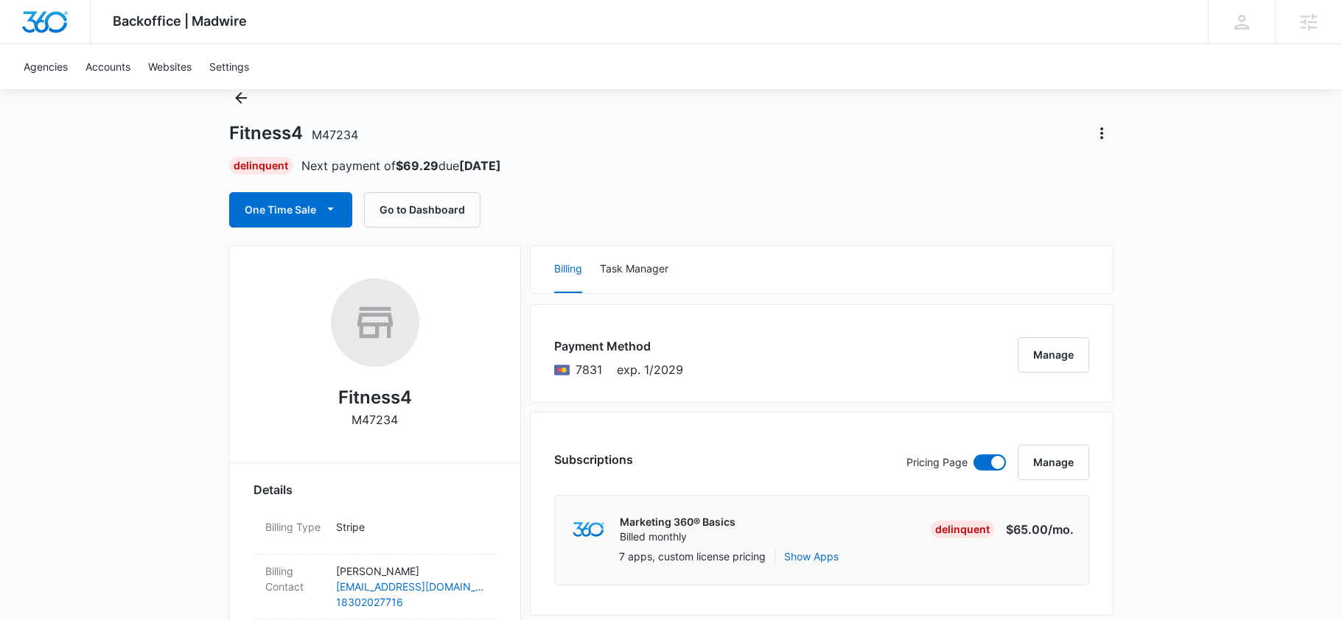
click at [649, 184] on div "Fitness4 M47234 Delinquent Next payment of $69.29 due [DATE] One Time Sale Go t…" at bounding box center [671, 156] width 884 height 141
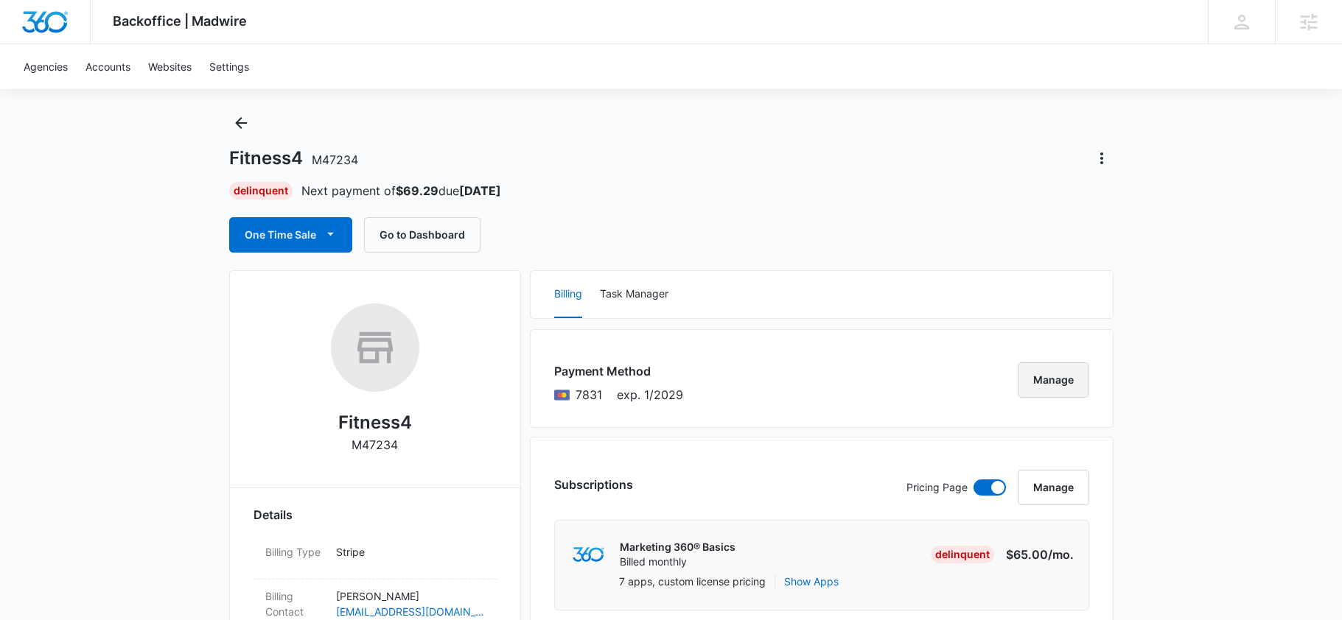
scroll to position [26, 0]
click at [1105, 143] on div "Fitness4 M47234 Delinquent Next payment of $69.29 due [DATE] One Time Sale Go t…" at bounding box center [671, 181] width 884 height 141
click at [1105, 168] on button "Actions" at bounding box center [1102, 158] width 24 height 24
click at [909, 288] on div "Billing Task Manager" at bounding box center [821, 293] width 582 height 47
click at [1051, 377] on button "Manage" at bounding box center [1052, 379] width 71 height 35
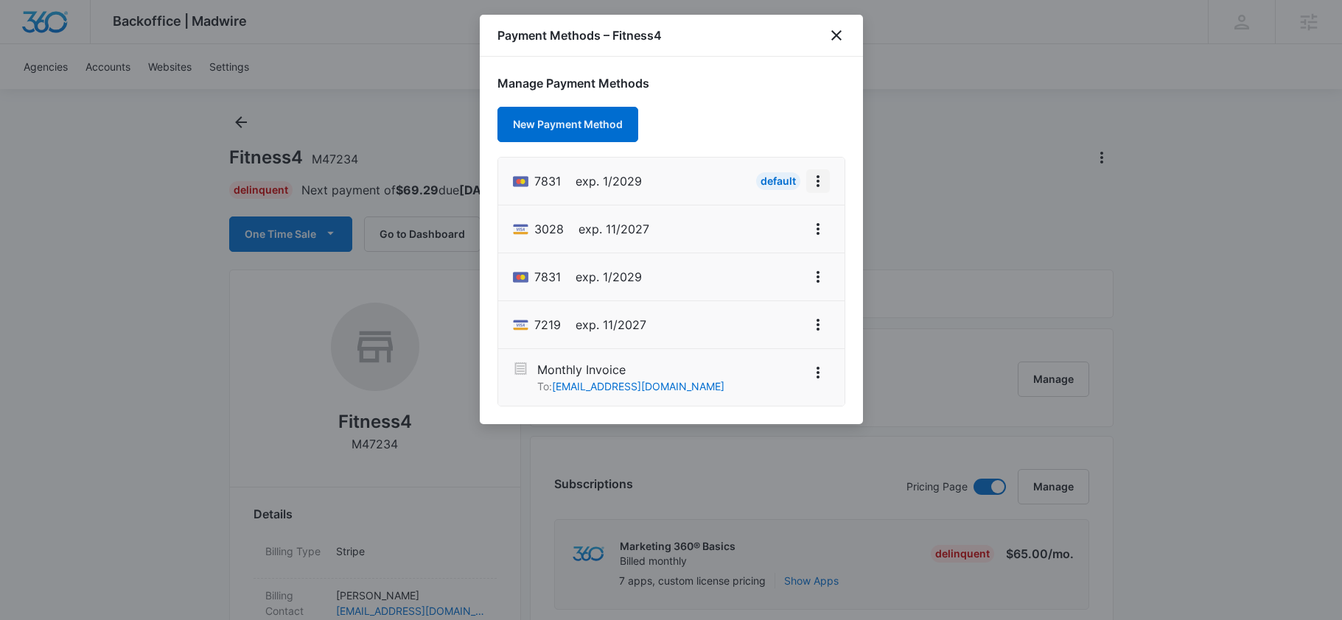
click at [826, 181] on icon "View More" at bounding box center [818, 181] width 18 height 18
click at [796, 245] on button "Retry Charge" at bounding box center [770, 245] width 117 height 22
click at [835, 41] on icon "close" at bounding box center [836, 36] width 18 height 18
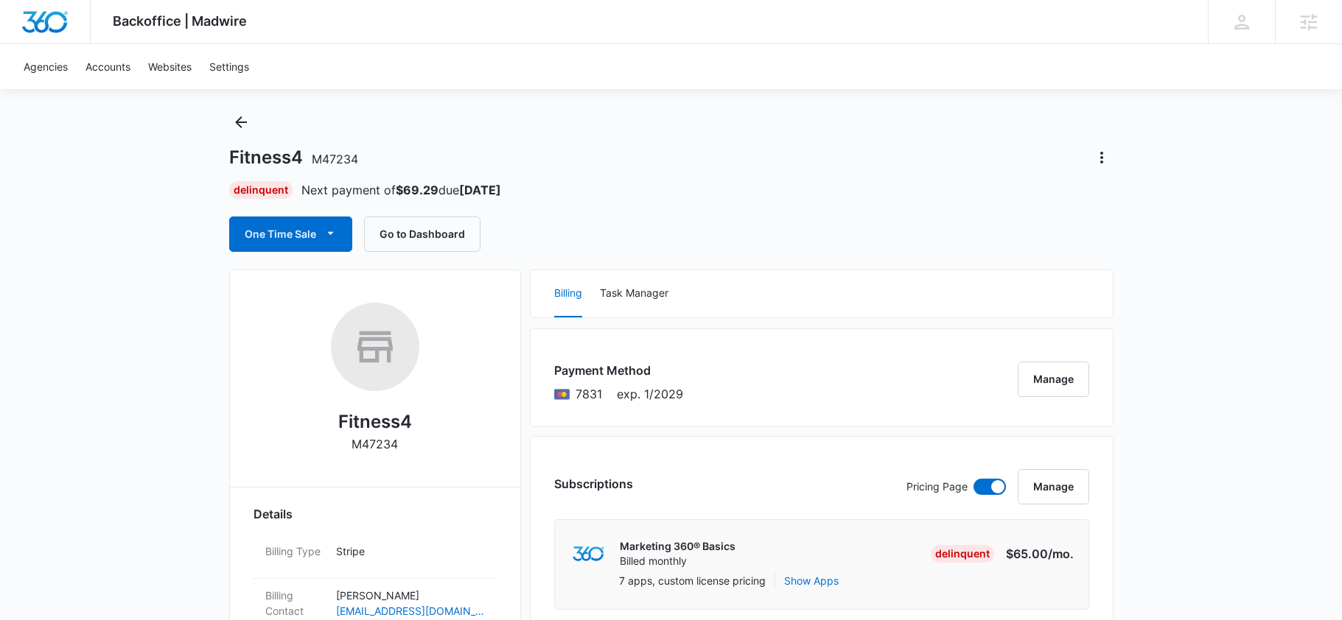
click at [1066, 383] on button "Manage" at bounding box center [1052, 379] width 71 height 35
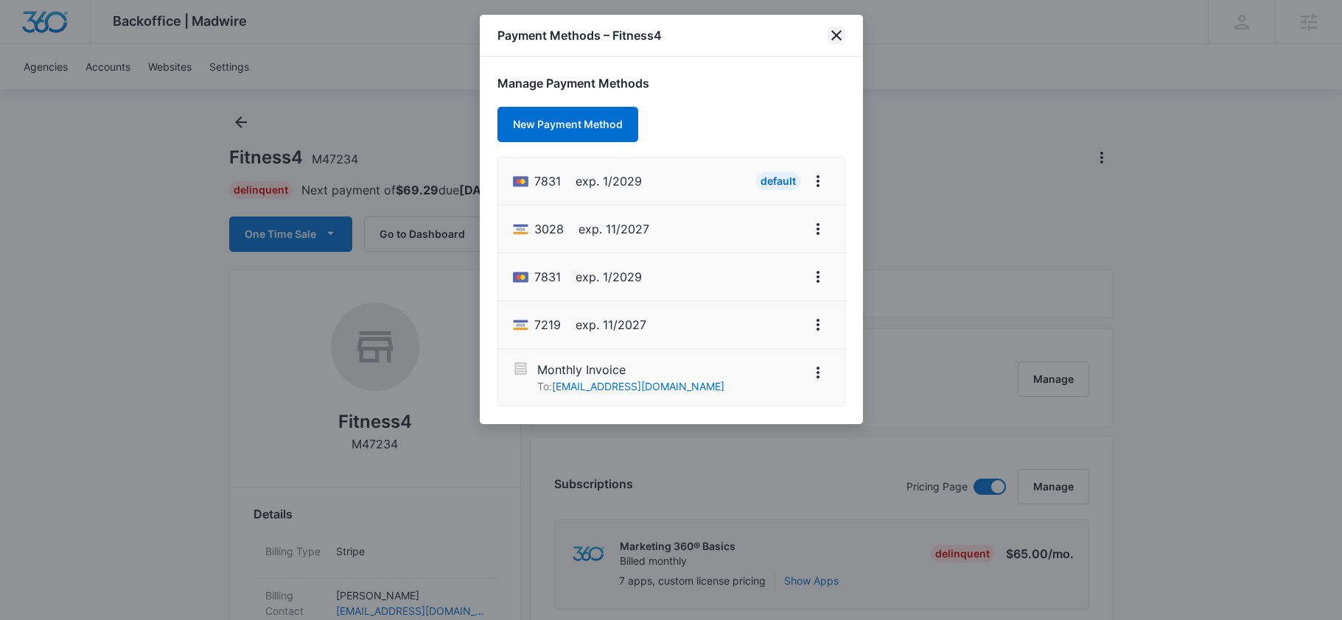
click at [840, 29] on icon "close" at bounding box center [836, 36] width 18 height 18
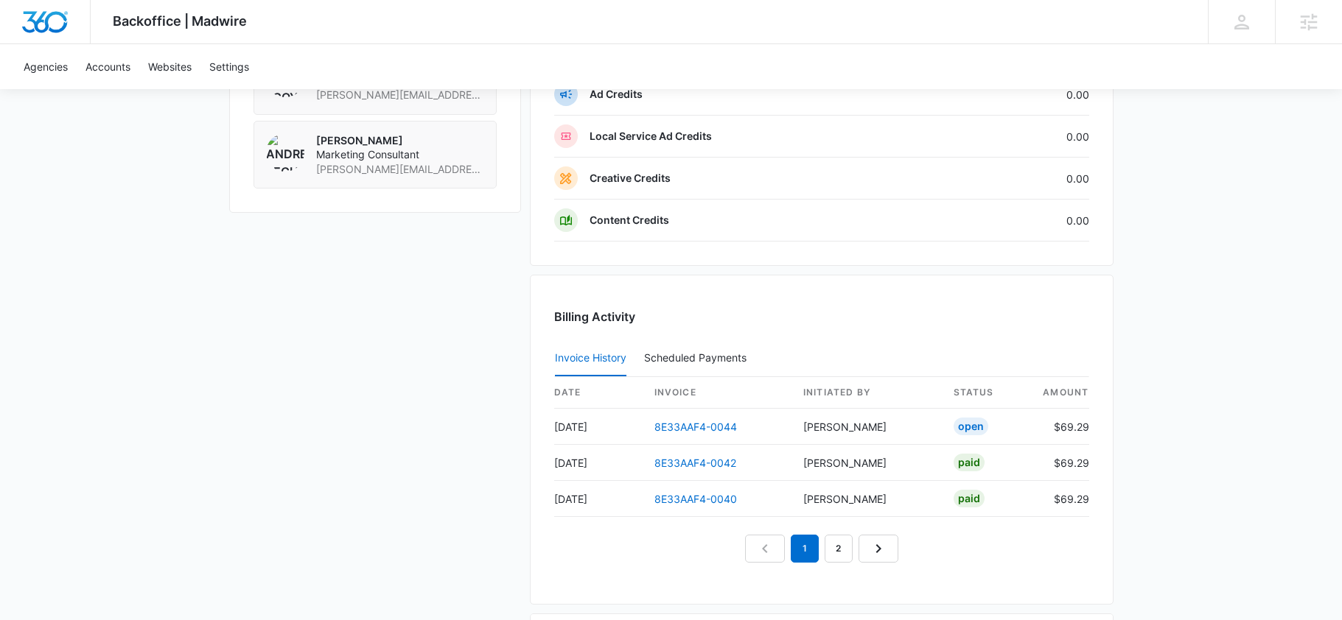
scroll to position [1548, 0]
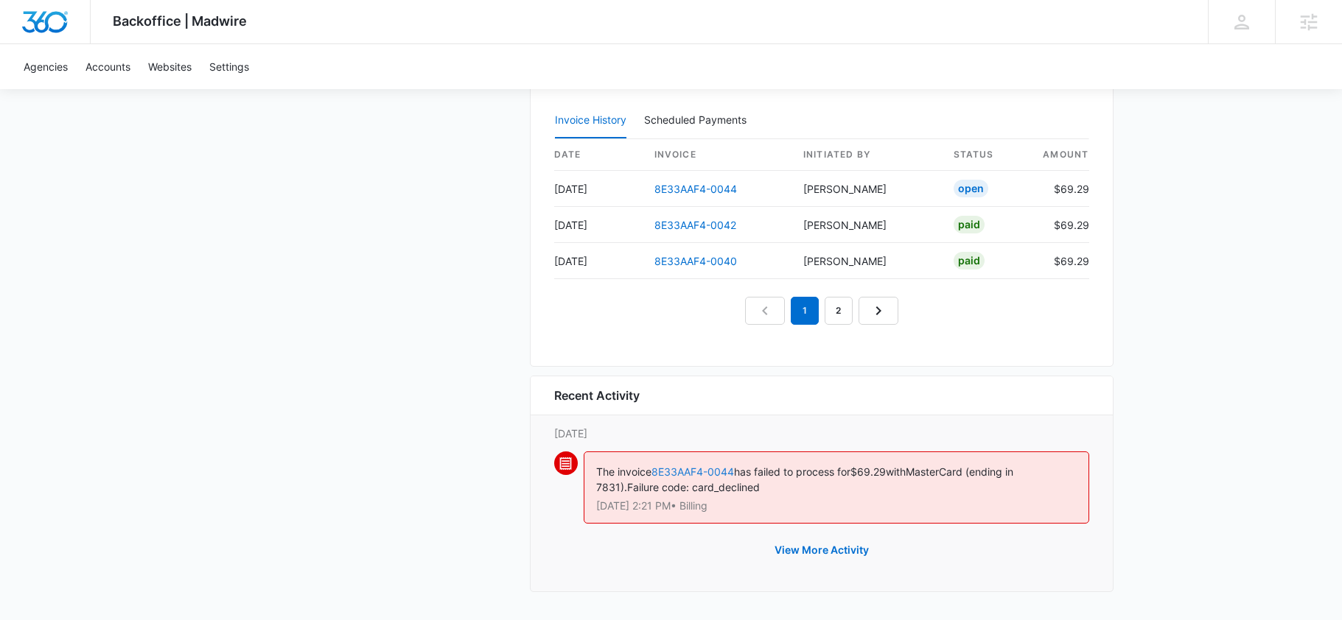
click at [687, 474] on link "8E33AAF4-0044" at bounding box center [692, 472] width 83 height 13
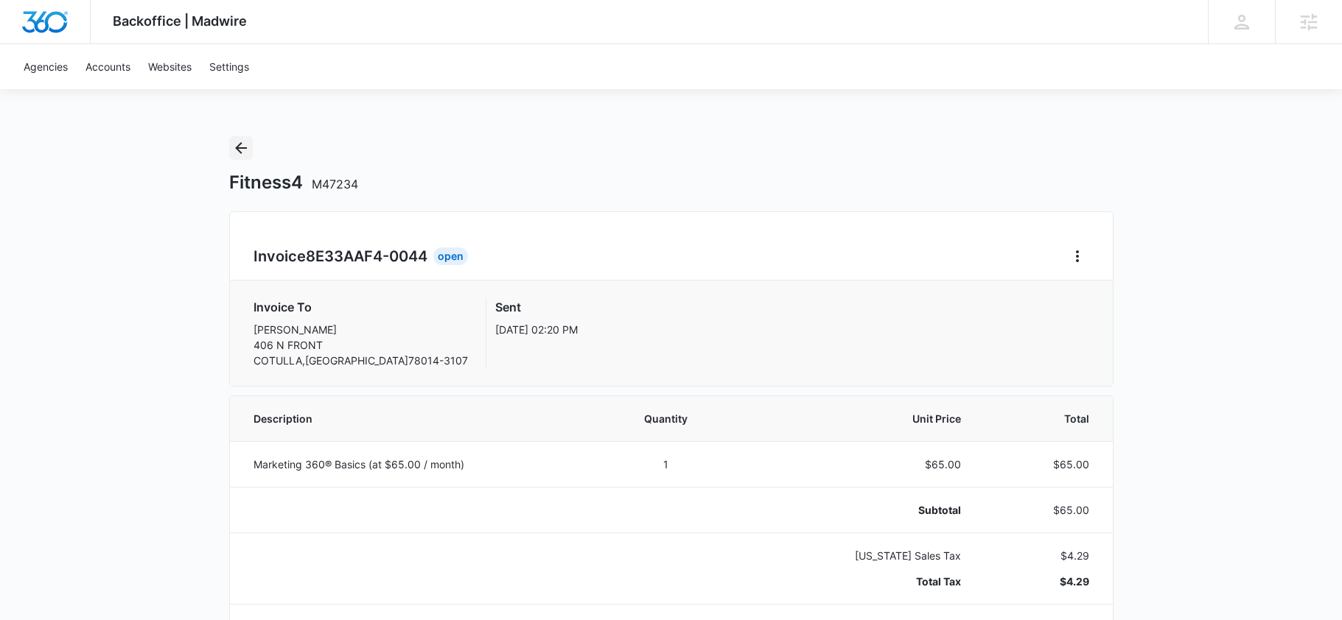
click at [250, 151] on button "Back" at bounding box center [241, 148] width 24 height 24
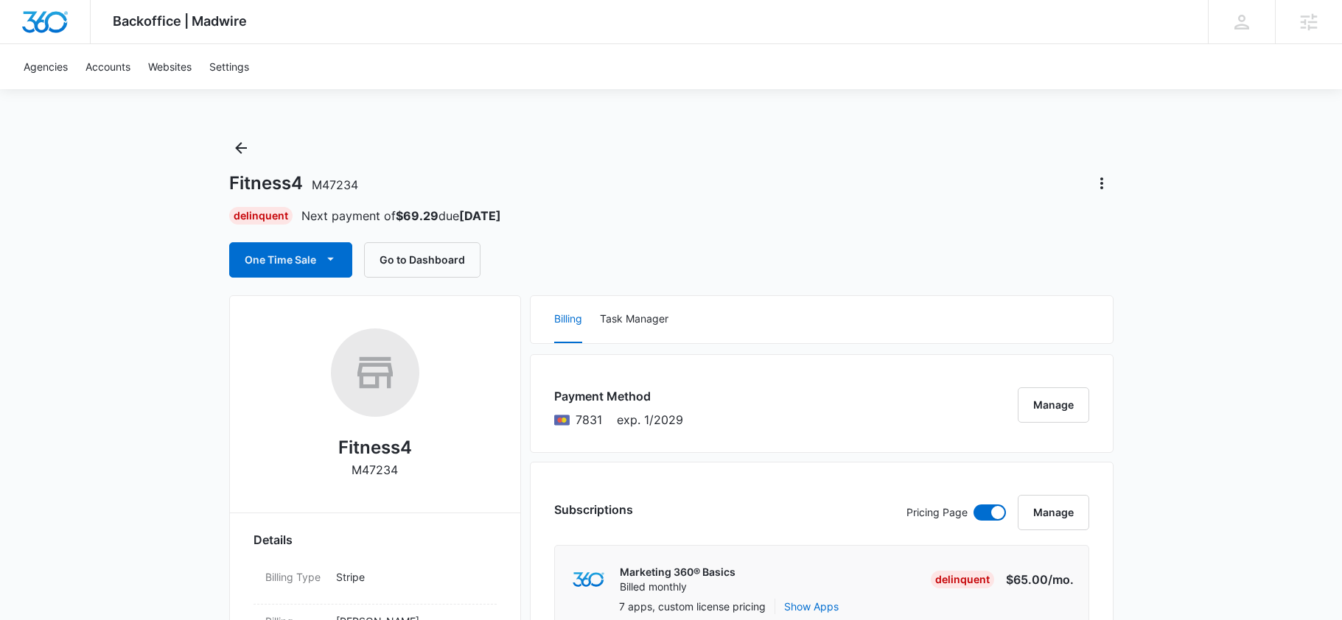
click at [726, 276] on div "One Time Sale Go to Dashboard" at bounding box center [671, 259] width 884 height 35
click at [1056, 413] on button "Manage" at bounding box center [1052, 405] width 71 height 35
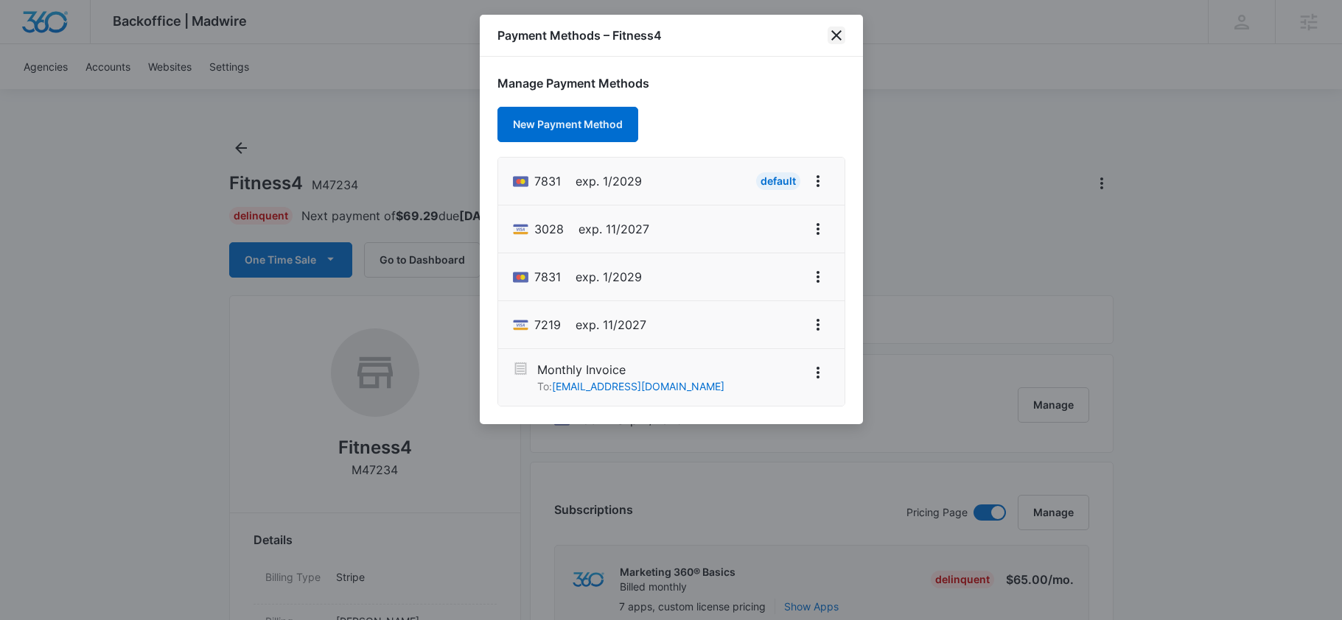
click at [837, 42] on icon "close" at bounding box center [836, 36] width 18 height 18
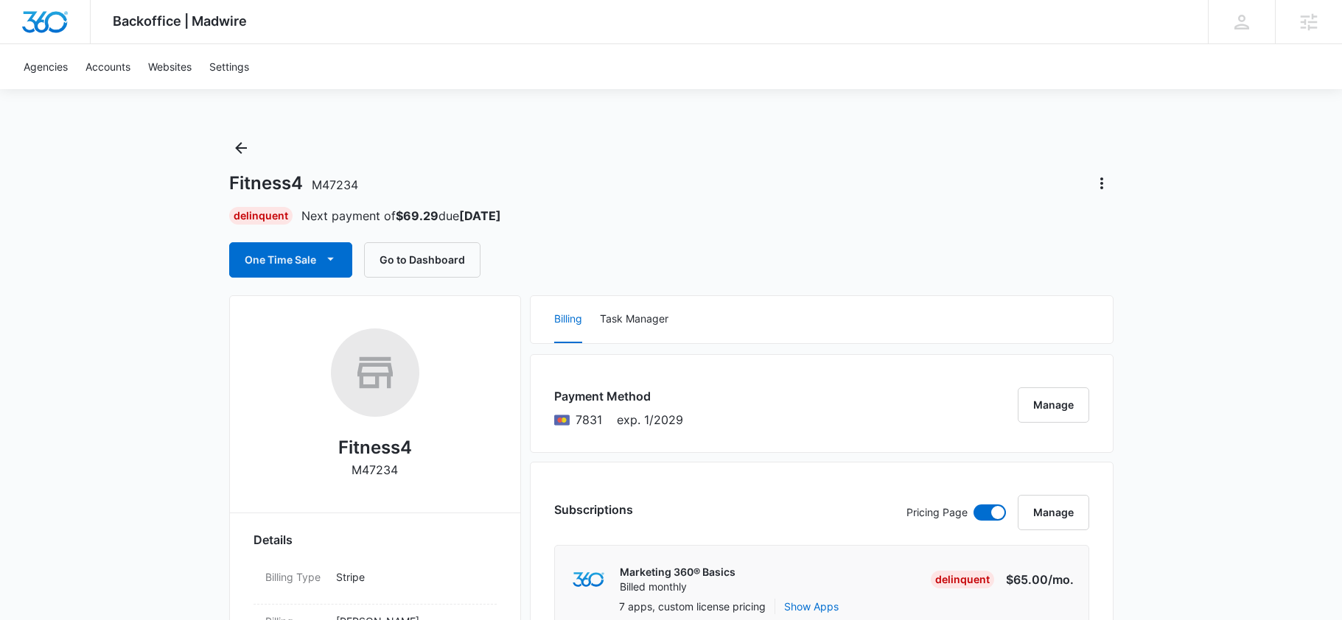
click at [550, 174] on div "Fitness4 M47234" at bounding box center [671, 184] width 884 height 24
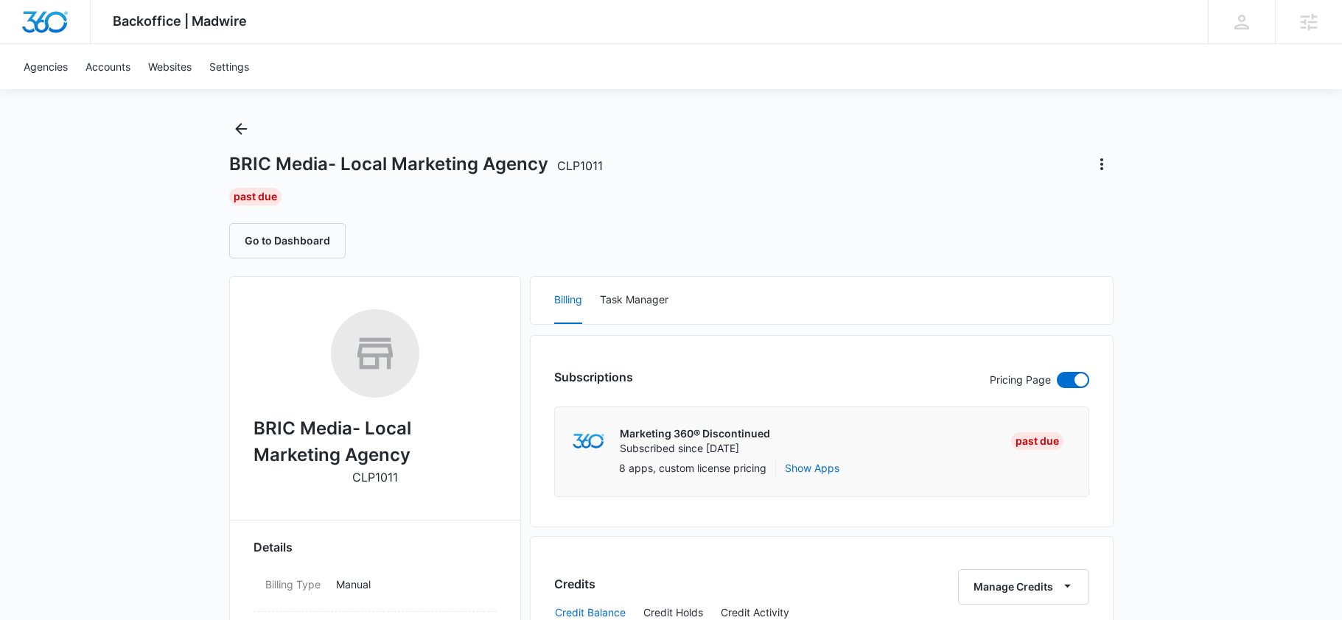
scroll to position [782, 0]
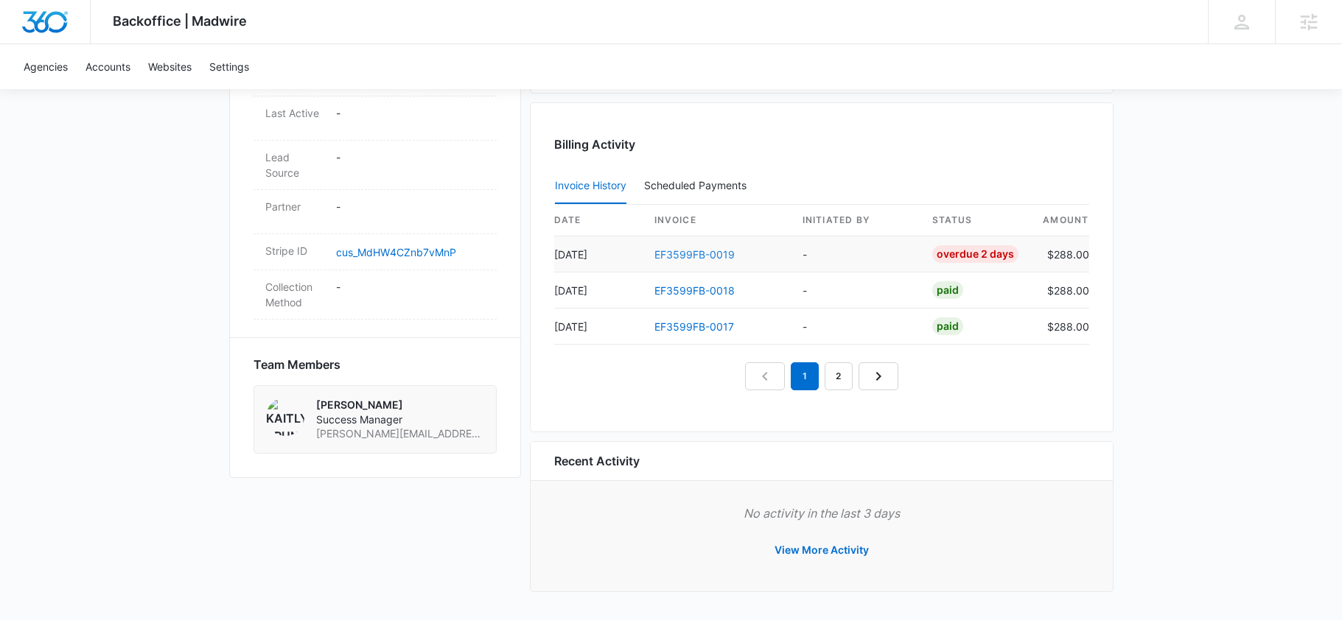
click at [707, 256] on link "EF3599FB-0019" at bounding box center [694, 254] width 80 height 13
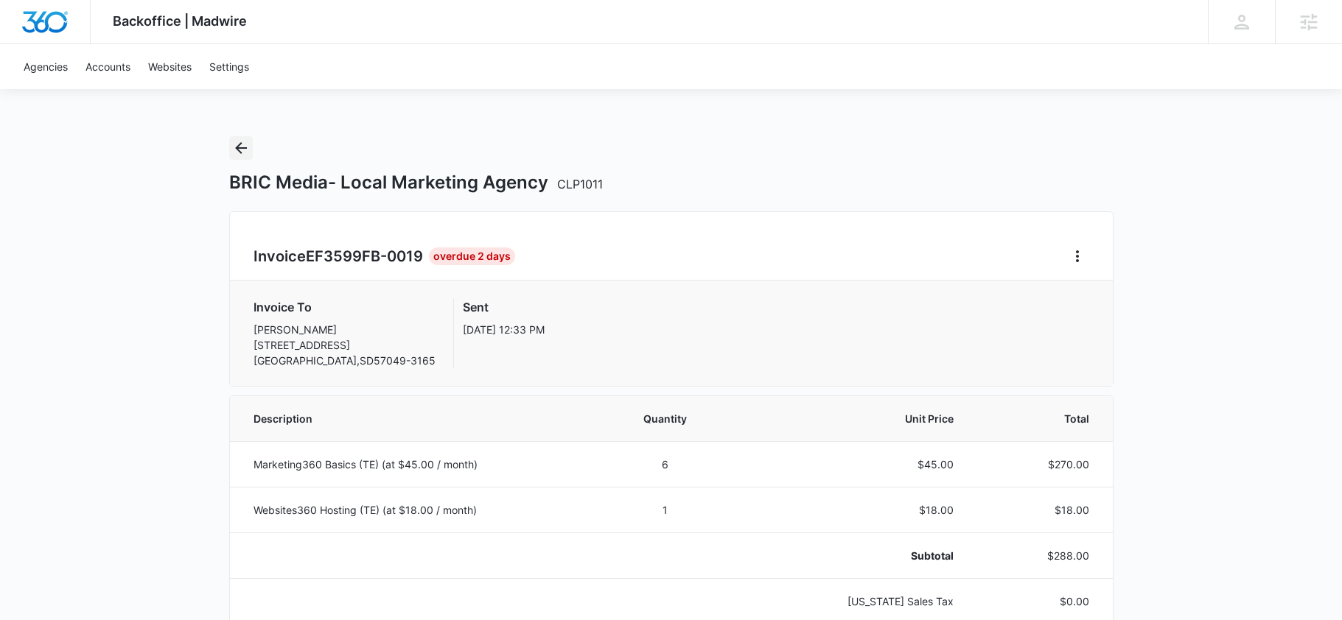
click at [229, 146] on button "Back" at bounding box center [241, 148] width 24 height 24
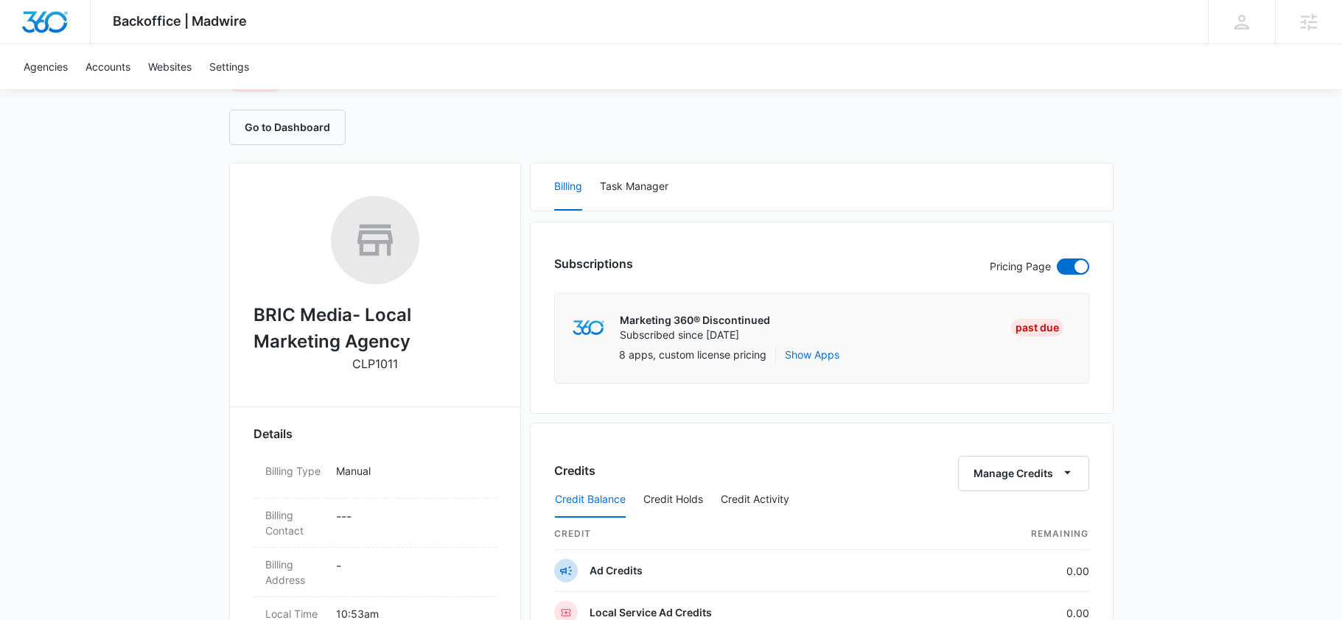
scroll to position [782, 0]
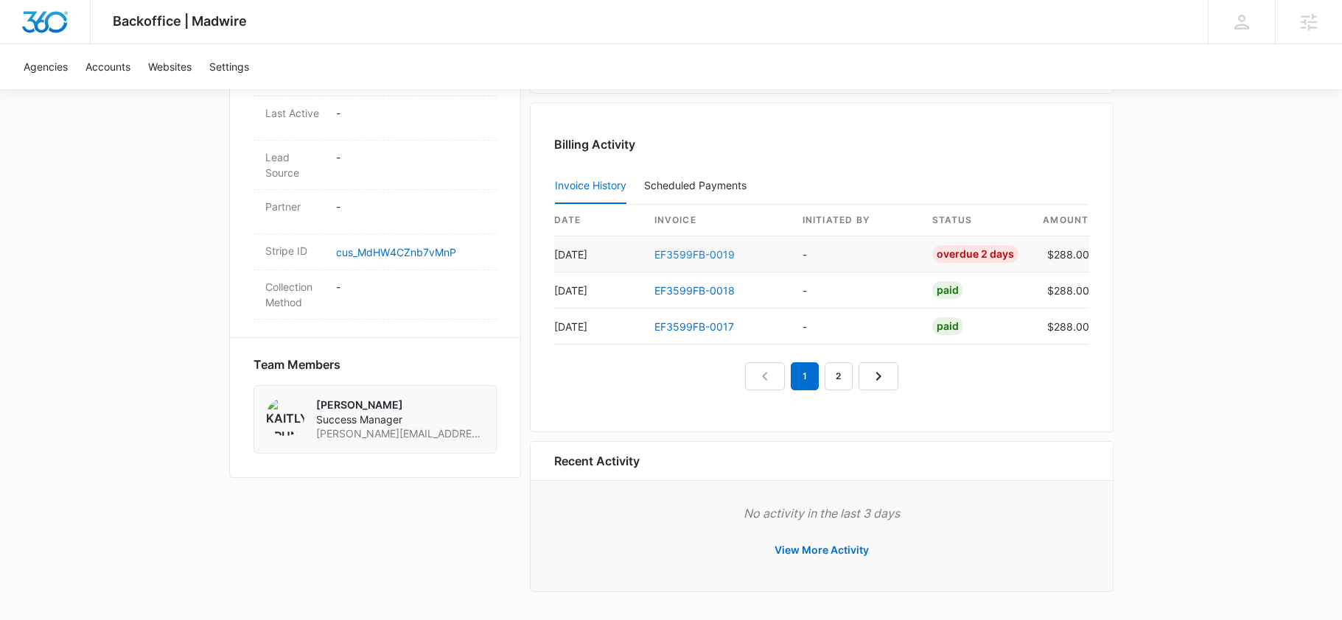
click at [710, 257] on link "EF3599FB-0019" at bounding box center [694, 254] width 80 height 13
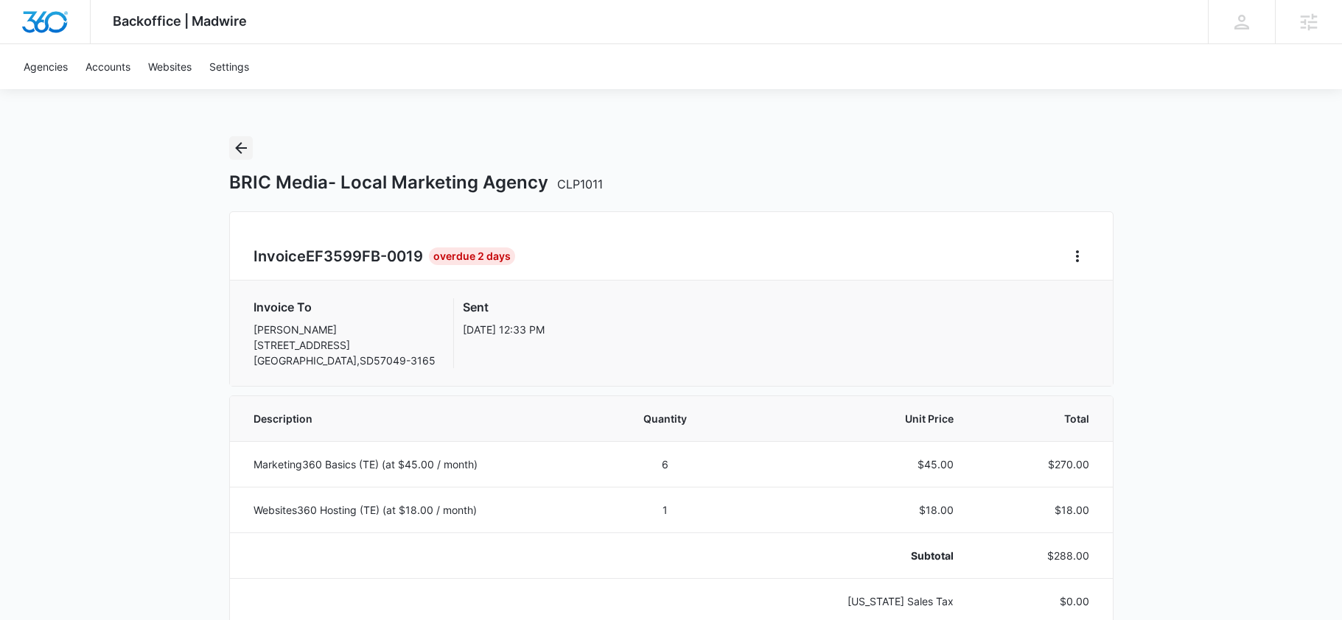
click at [239, 155] on icon "Back" at bounding box center [241, 148] width 18 height 18
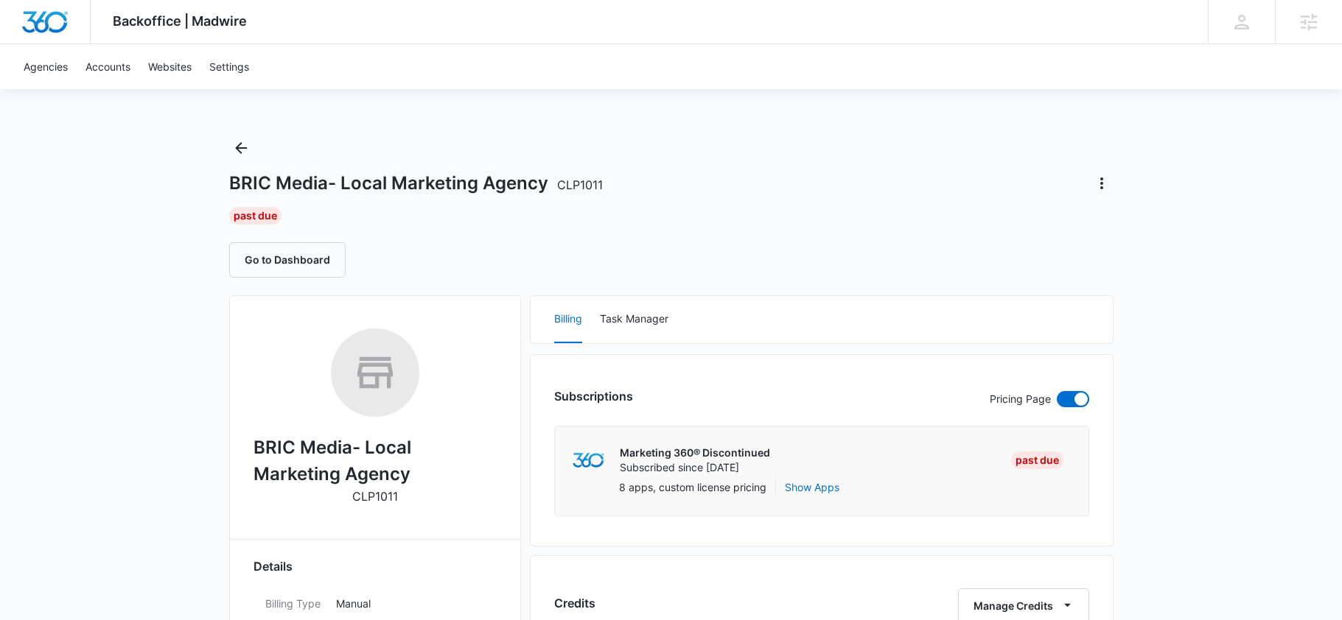
click at [568, 187] on span "CLP1011" at bounding box center [580, 185] width 46 height 15
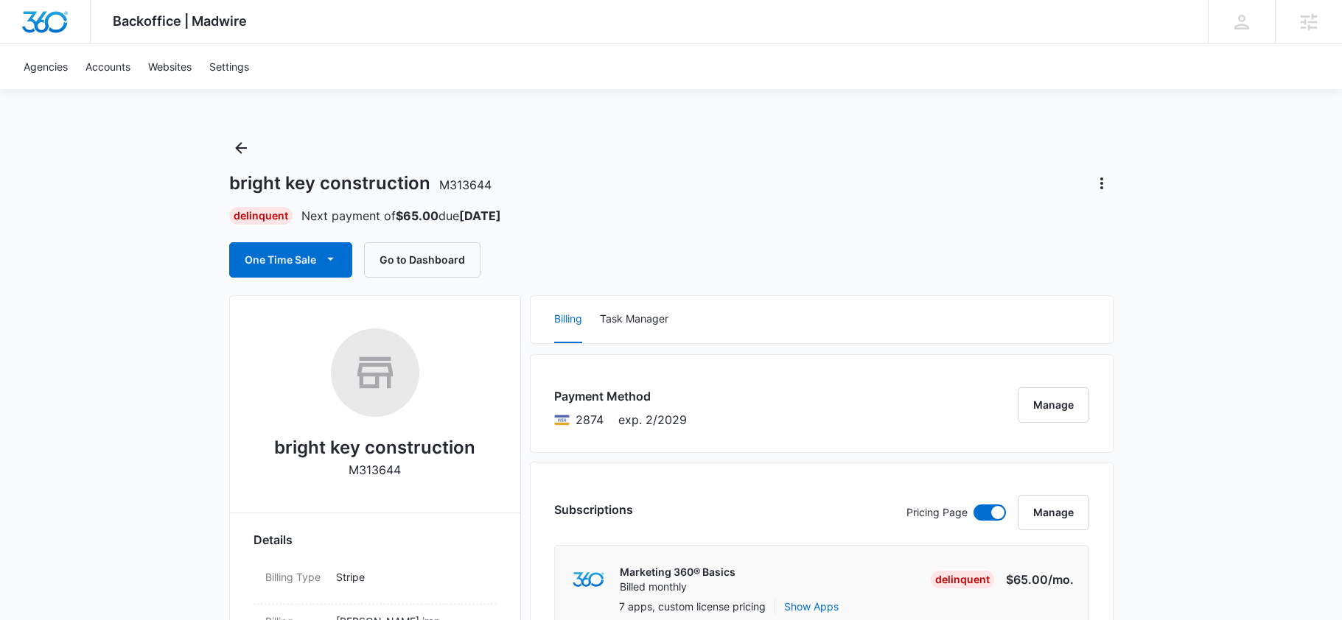
click at [1041, 390] on button "Manage" at bounding box center [1052, 405] width 71 height 35
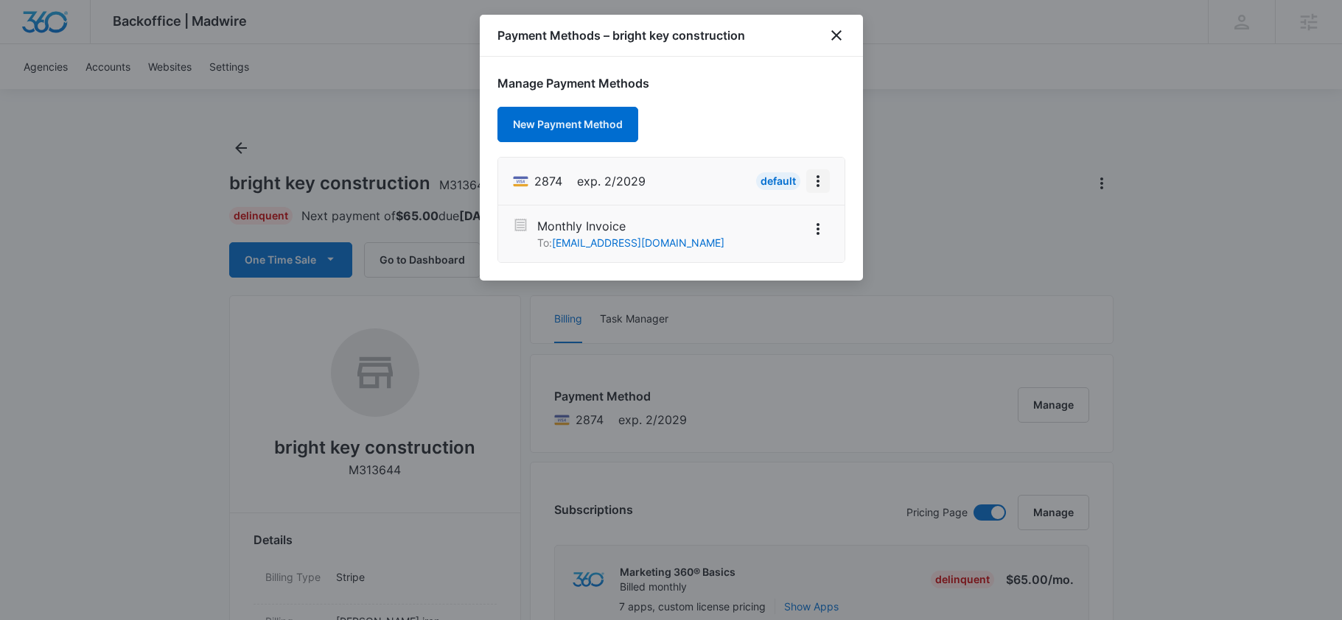
click at [821, 181] on icon "View More" at bounding box center [818, 181] width 18 height 18
click at [840, 38] on icon "close" at bounding box center [836, 36] width 18 height 18
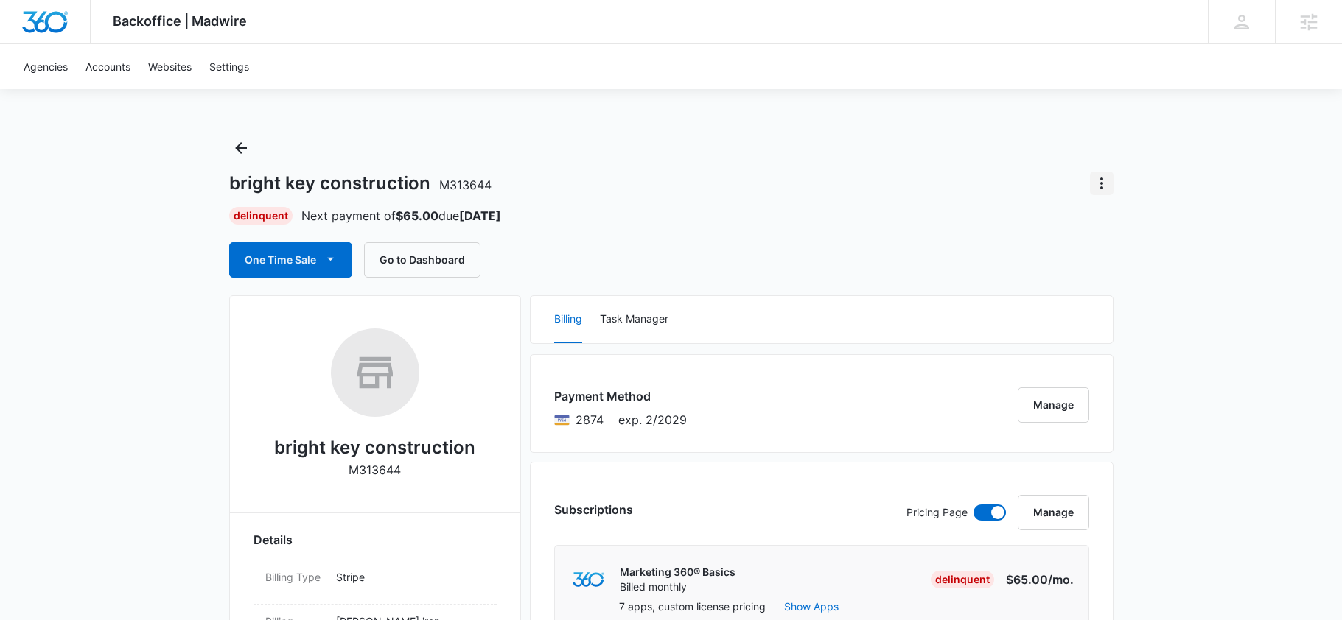
click at [1090, 186] on button "Actions" at bounding box center [1102, 184] width 24 height 24
click at [1042, 409] on button "Manage" at bounding box center [1052, 405] width 71 height 35
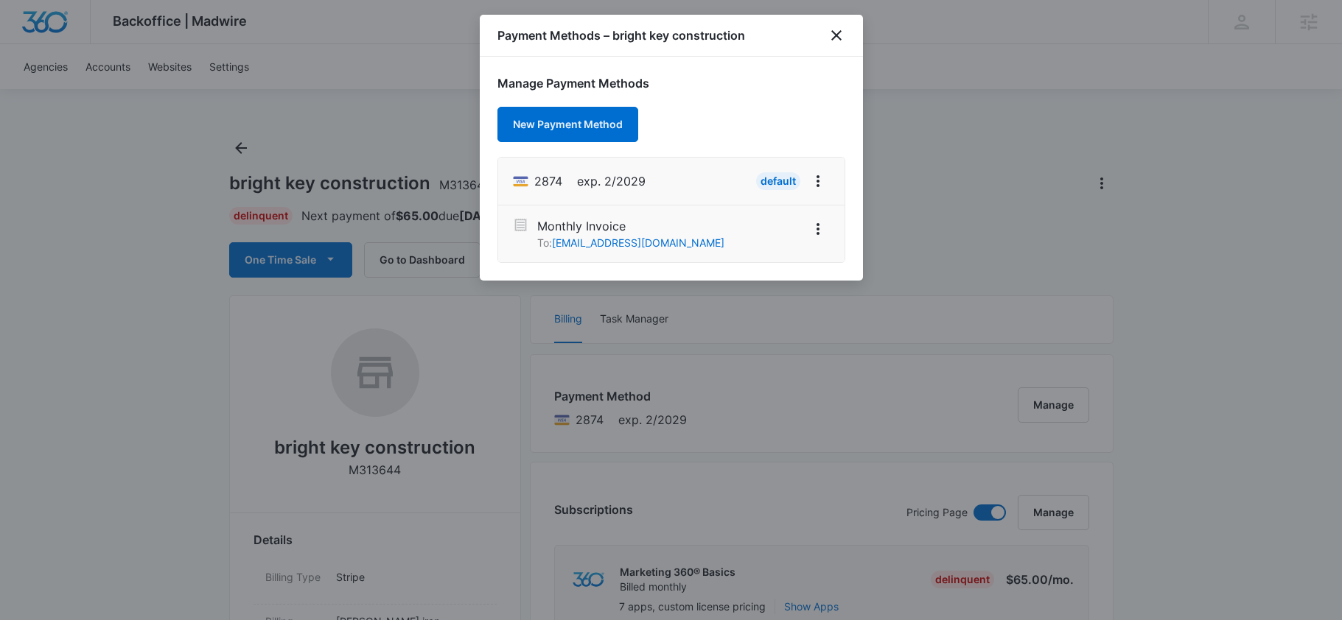
click at [830, 175] on li "2874 exp. 2/2029 Default" at bounding box center [671, 182] width 346 height 48
click at [816, 175] on icon "View More" at bounding box center [818, 181] width 18 height 18
click at [793, 245] on button "Retry Charge" at bounding box center [770, 245] width 117 height 22
click at [737, 123] on div "Manage Payment Methods New Payment Method 2874 exp. 2/2029 Default Monthly Invo…" at bounding box center [671, 169] width 383 height 224
click at [838, 37] on icon "close" at bounding box center [836, 35] width 10 height 10
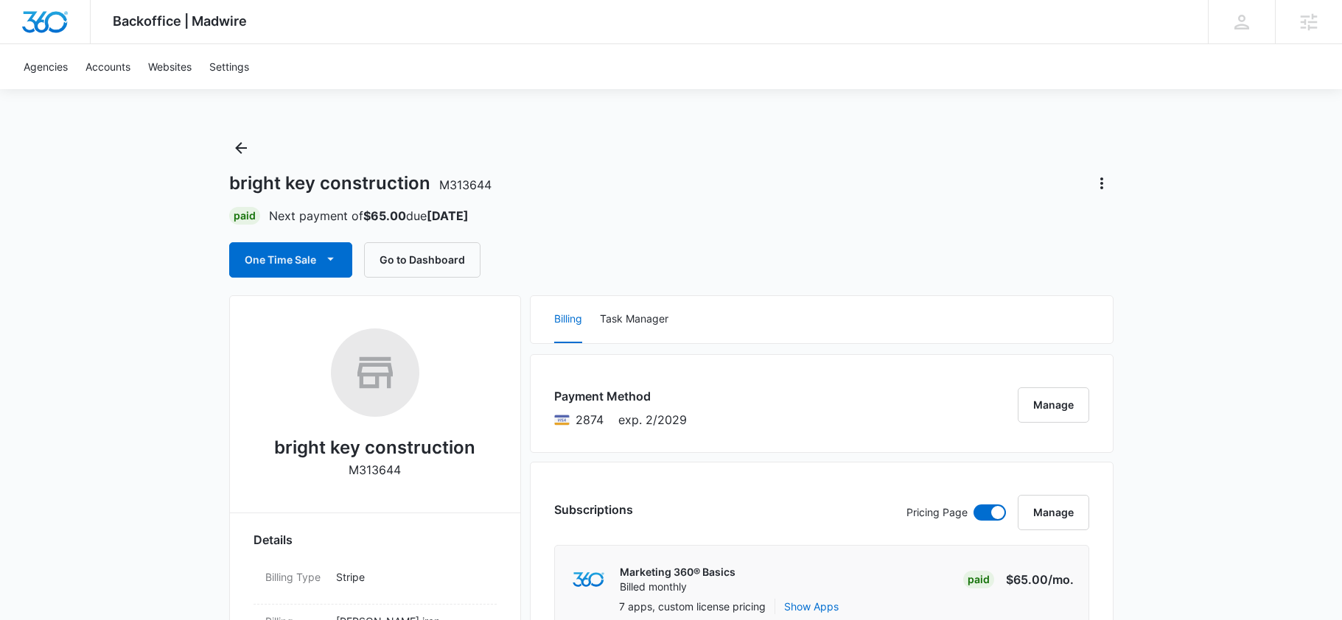
click at [594, 204] on div "bright key construction M313644 Paid Next payment of $65.00 due Sep 18 One Time…" at bounding box center [671, 206] width 884 height 141
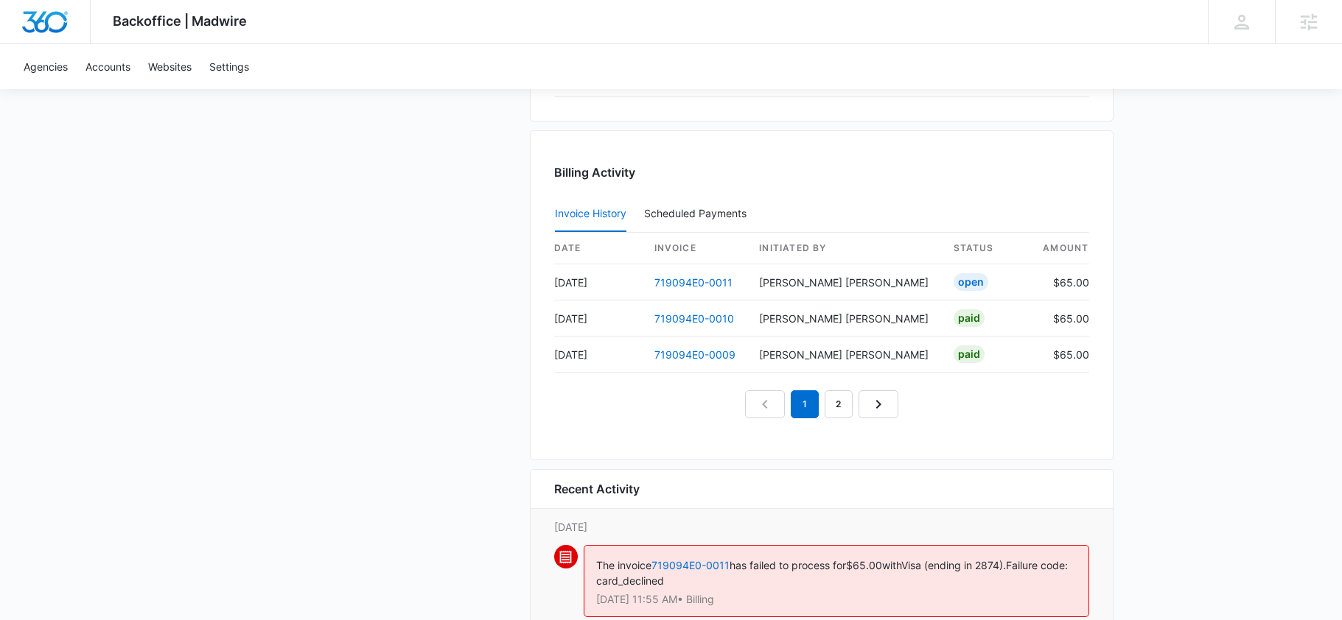
scroll to position [1548, 0]
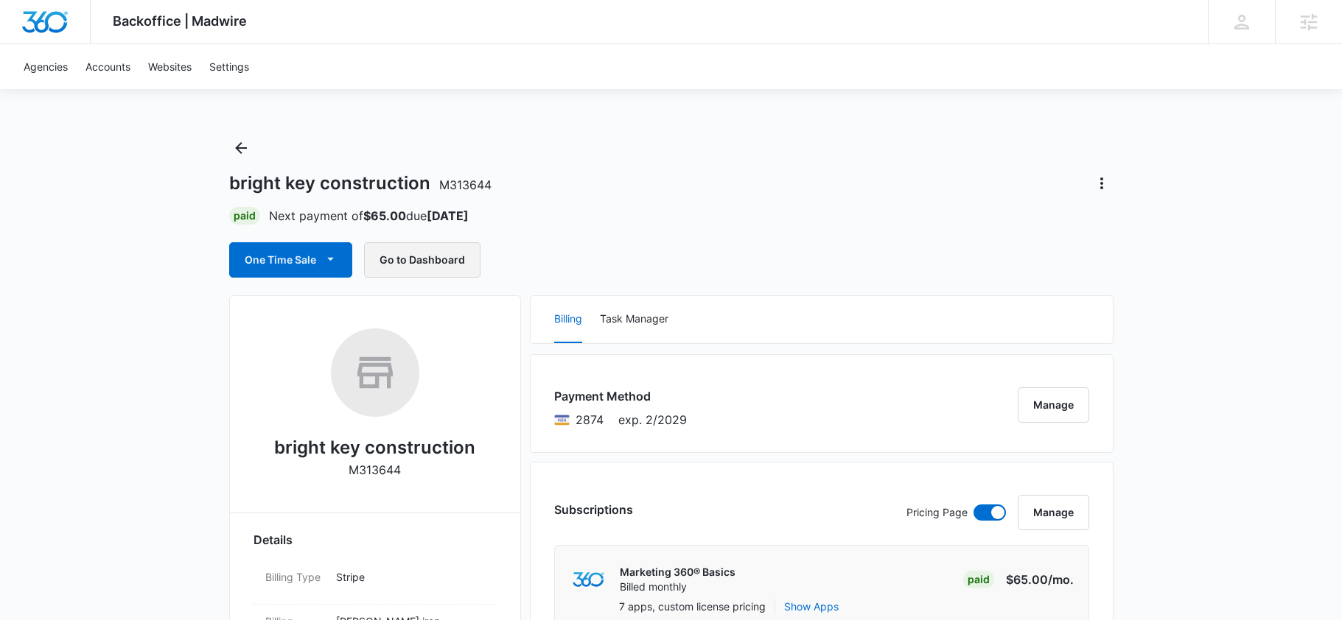
click at [440, 273] on button "Go to Dashboard" at bounding box center [422, 259] width 116 height 35
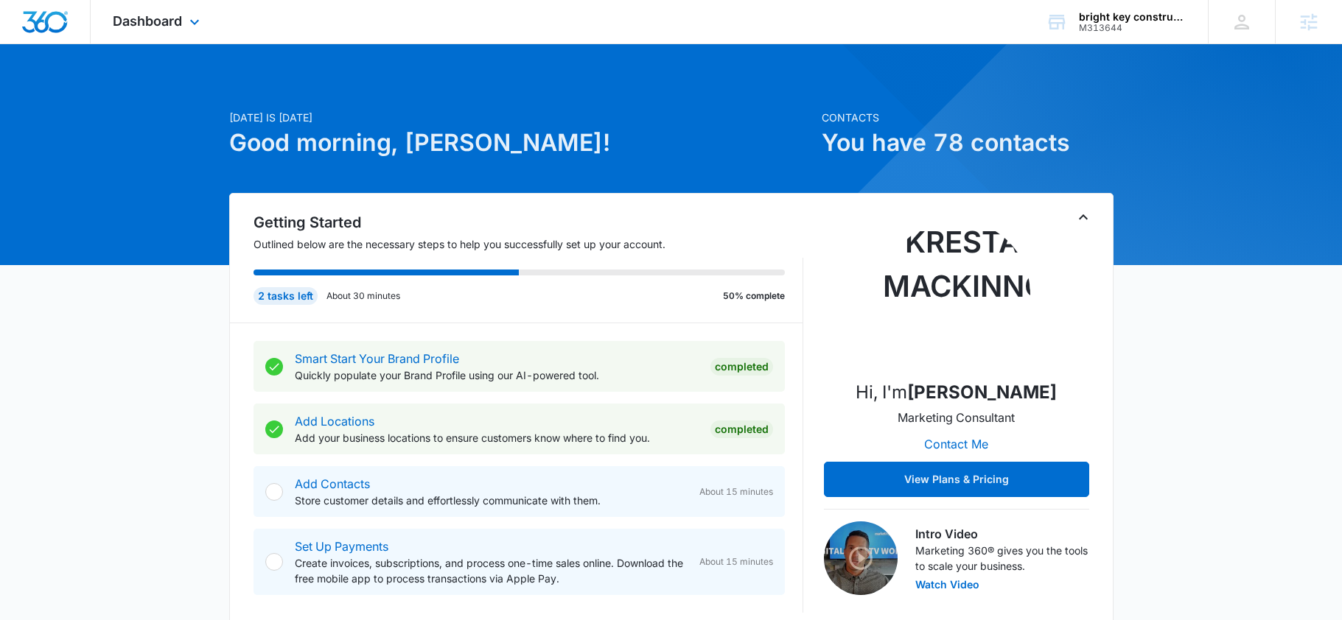
click at [165, 43] on div "Dashboard Apps Reputation Websites Forms CRM Email Social Payments POS Content …" at bounding box center [671, 22] width 1342 height 44
click at [172, 21] on span "Dashboard" at bounding box center [147, 20] width 69 height 15
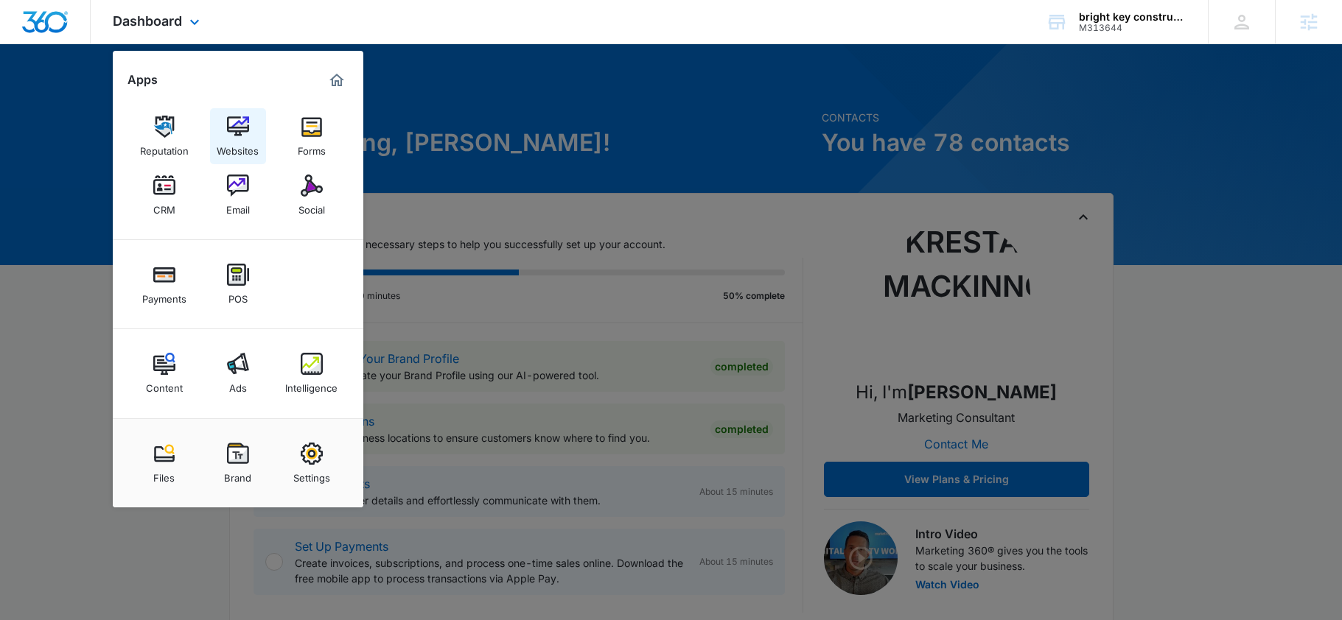
click at [235, 140] on div "Websites" at bounding box center [238, 147] width 42 height 19
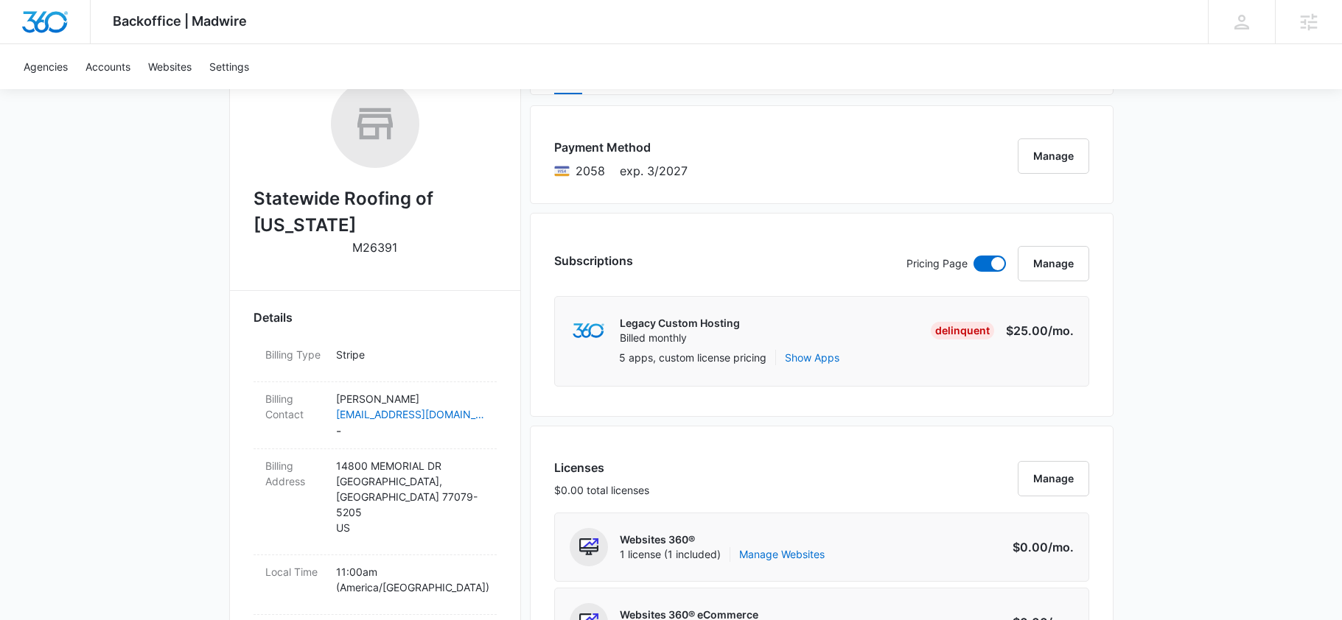
scroll to position [63, 0]
